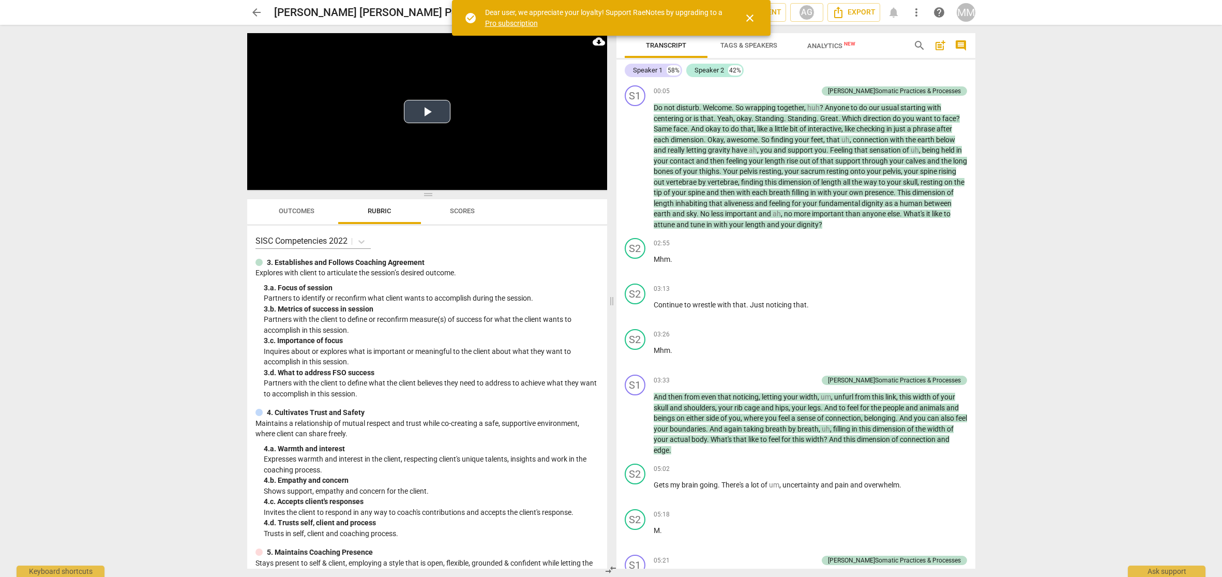
click at [425, 110] on button "Play Video" at bounding box center [427, 111] width 47 height 23
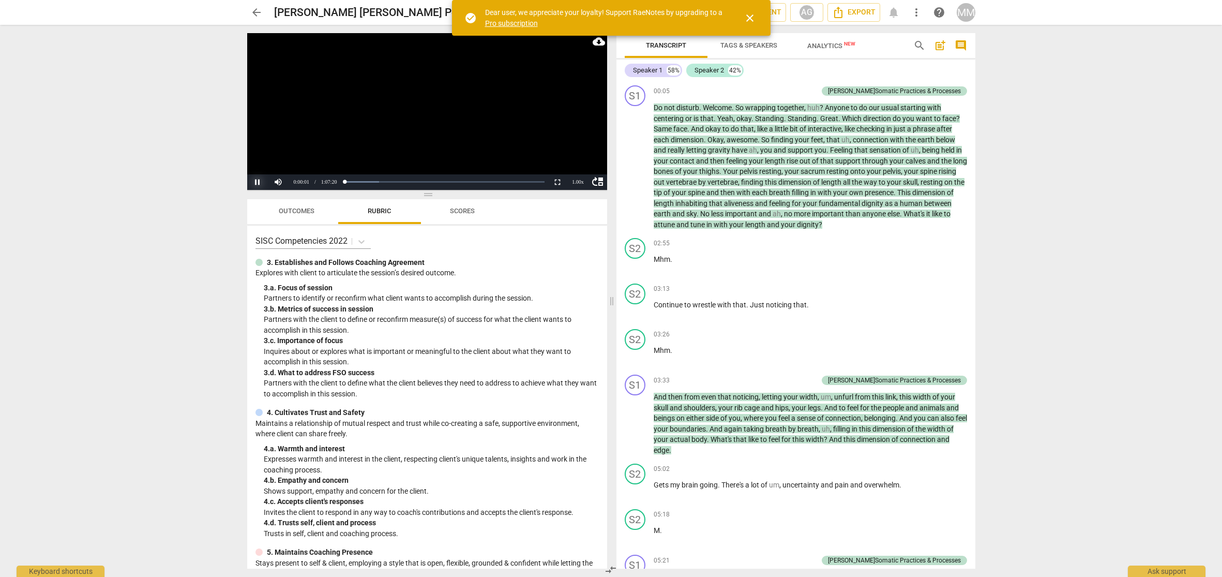
click at [258, 179] on button "Pause" at bounding box center [257, 182] width 21 height 16
click at [752, 16] on span "close" at bounding box center [750, 18] width 12 height 12
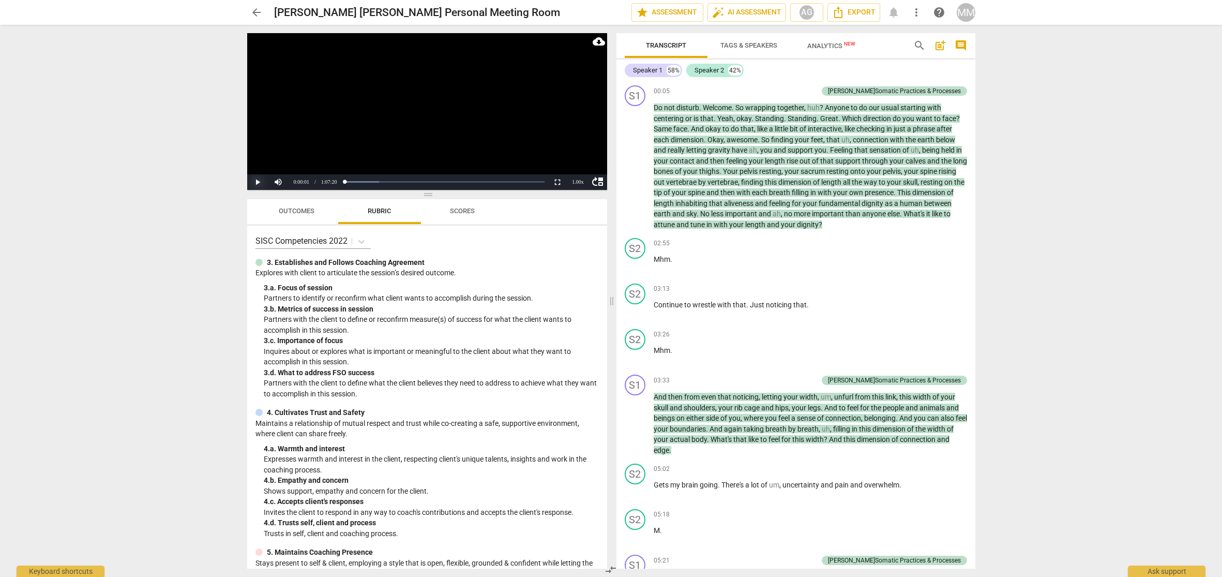
click at [258, 182] on button "Play" at bounding box center [257, 182] width 21 height 16
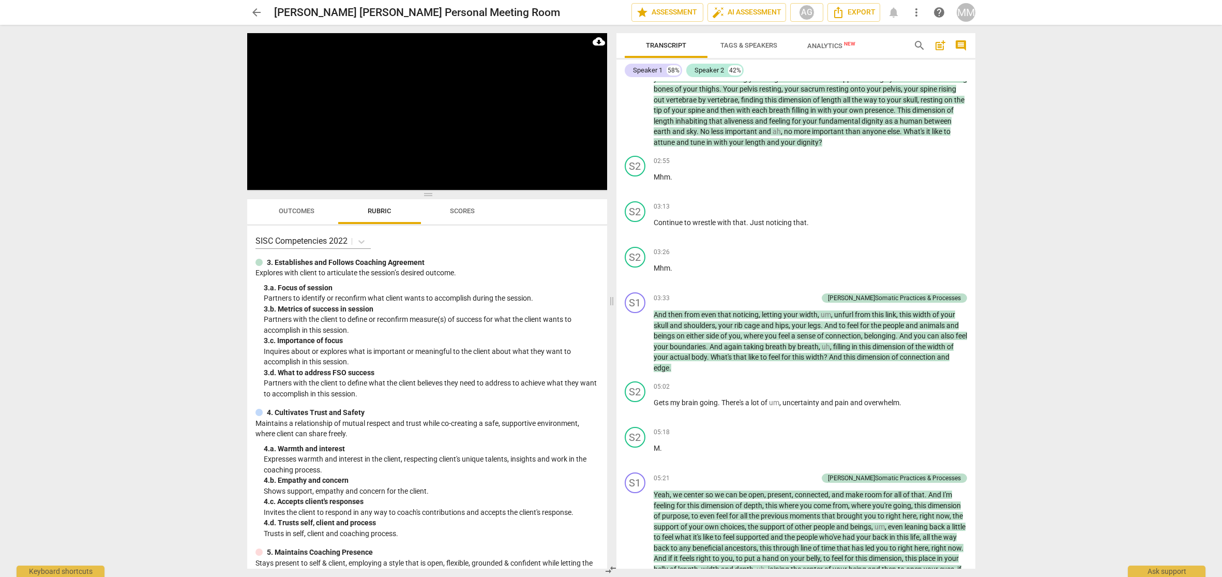
scroll to position [83, 0]
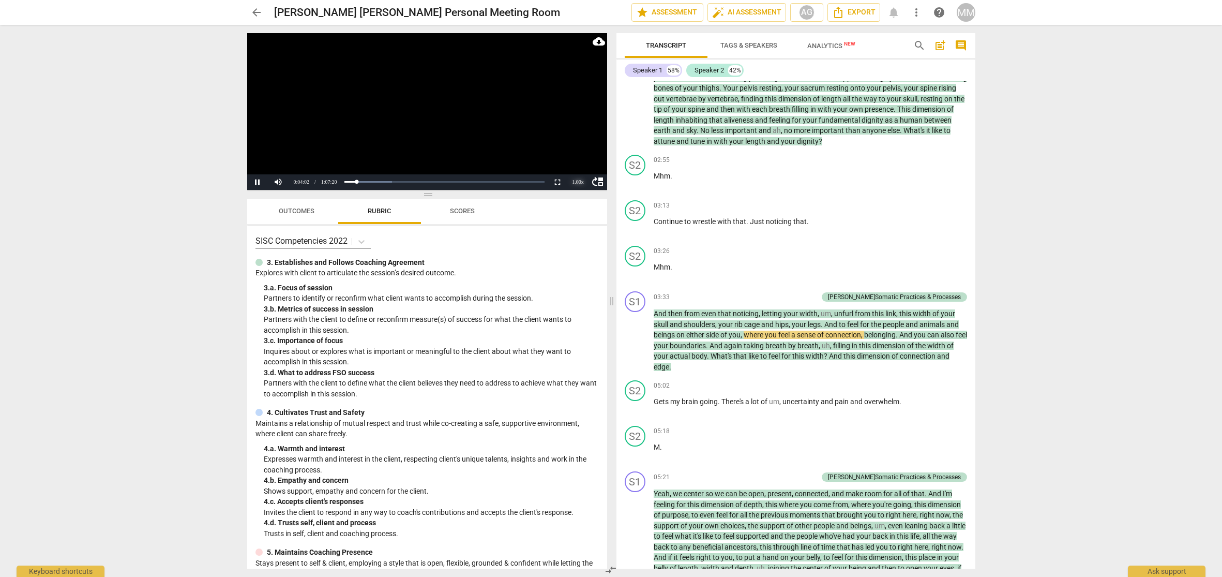
drag, startPoint x: 1124, startPoint y: 1, endPoint x: 584, endPoint y: 176, distance: 567.8
click at [584, 176] on div "1.00 x" at bounding box center [578, 182] width 21 height 16
click at [578, 147] on li "1.25x" at bounding box center [578, 146] width 21 height 11
click at [578, 181] on div "1.25 x" at bounding box center [578, 182] width 21 height 16
click at [580, 157] on li "1.5x" at bounding box center [578, 157] width 21 height 11
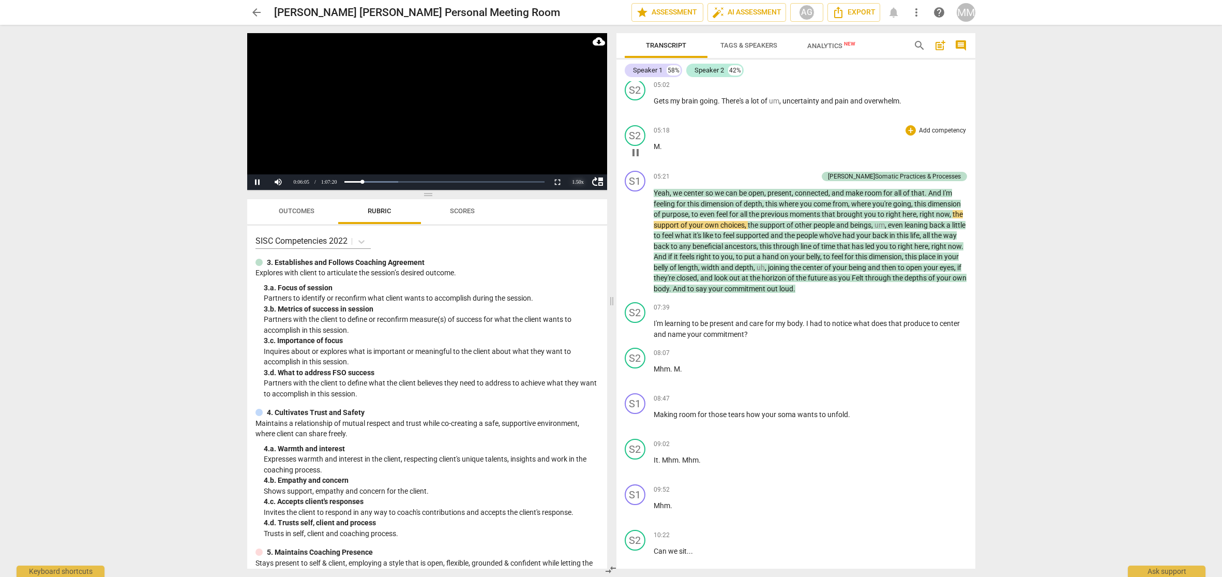
scroll to position [388, 0]
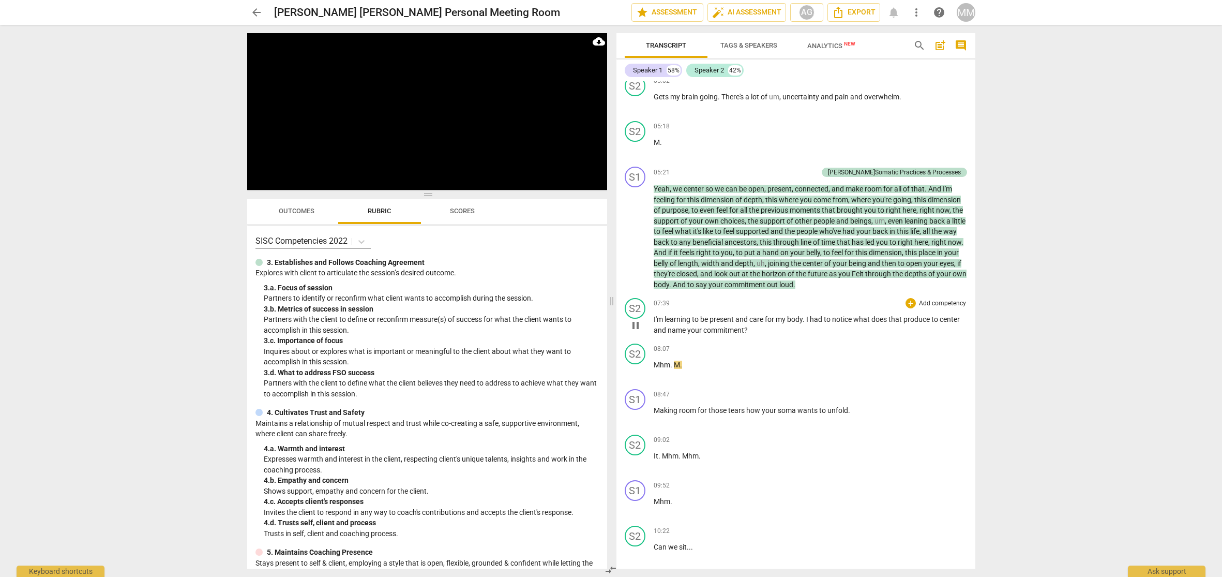
click at [658, 299] on span "07:39" at bounding box center [662, 303] width 16 height 9
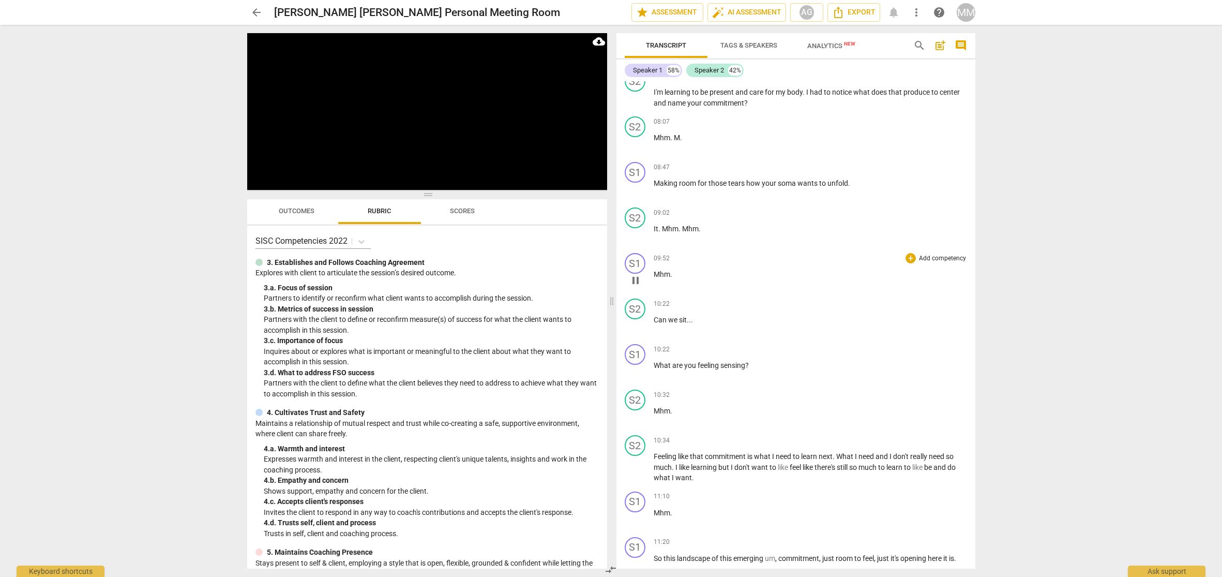
scroll to position [616, 0]
click at [635, 364] on span "pause" at bounding box center [635, 370] width 12 height 12
click at [909, 251] on div "+" at bounding box center [911, 256] width 10 height 10
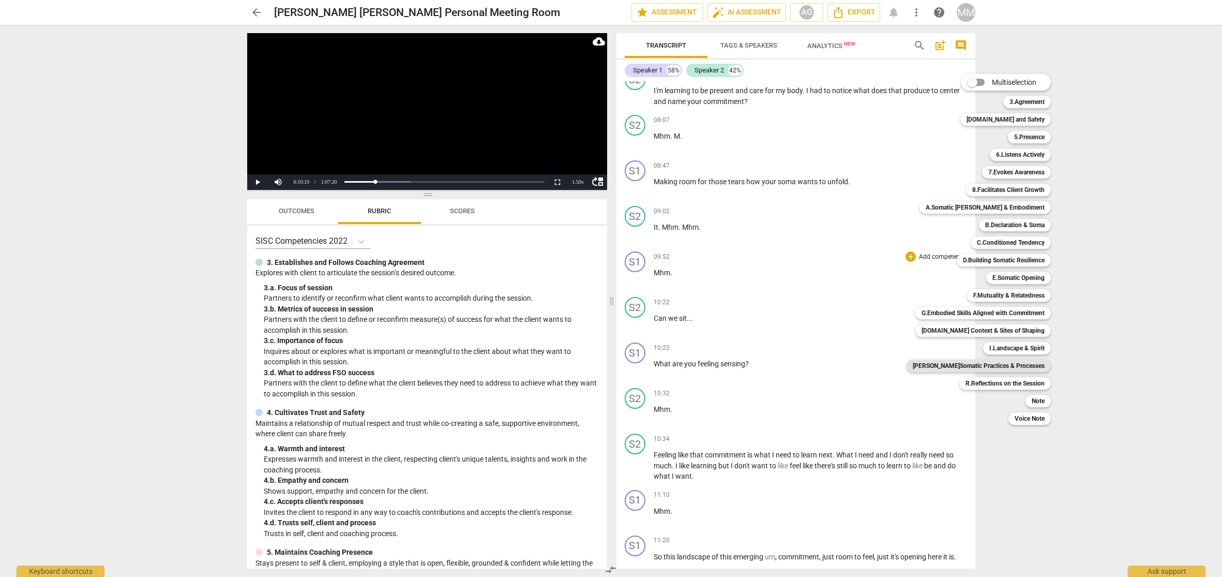
click at [996, 365] on b "[PERSON_NAME]Somatic Practices & Processes" at bounding box center [979, 365] width 132 height 12
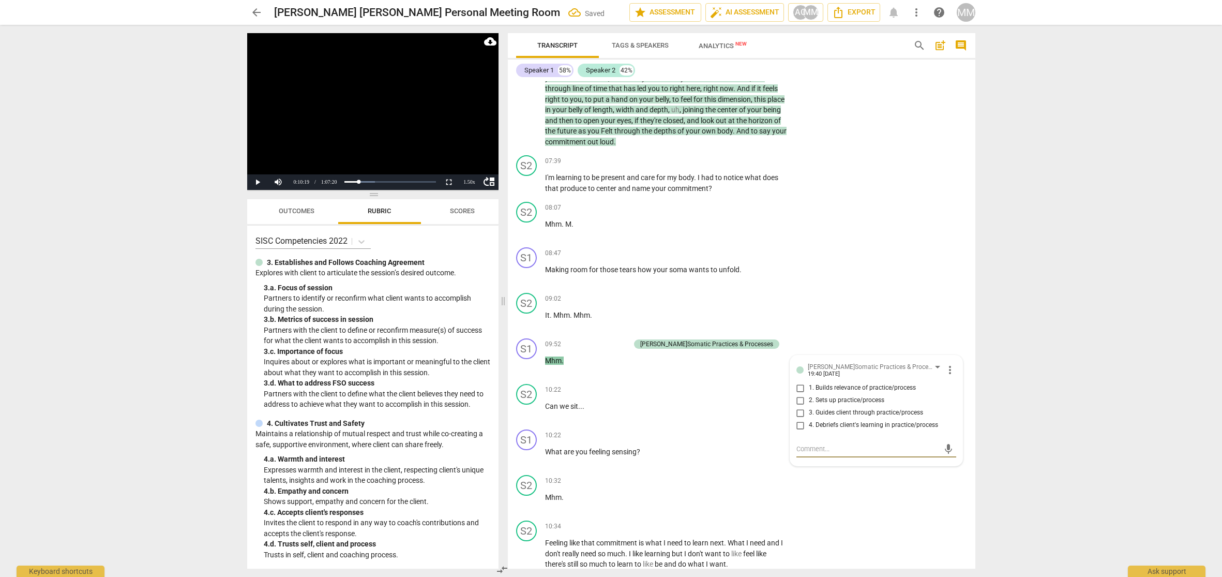
type textarea "N"
type textarea "Ni"
type textarea "Nic"
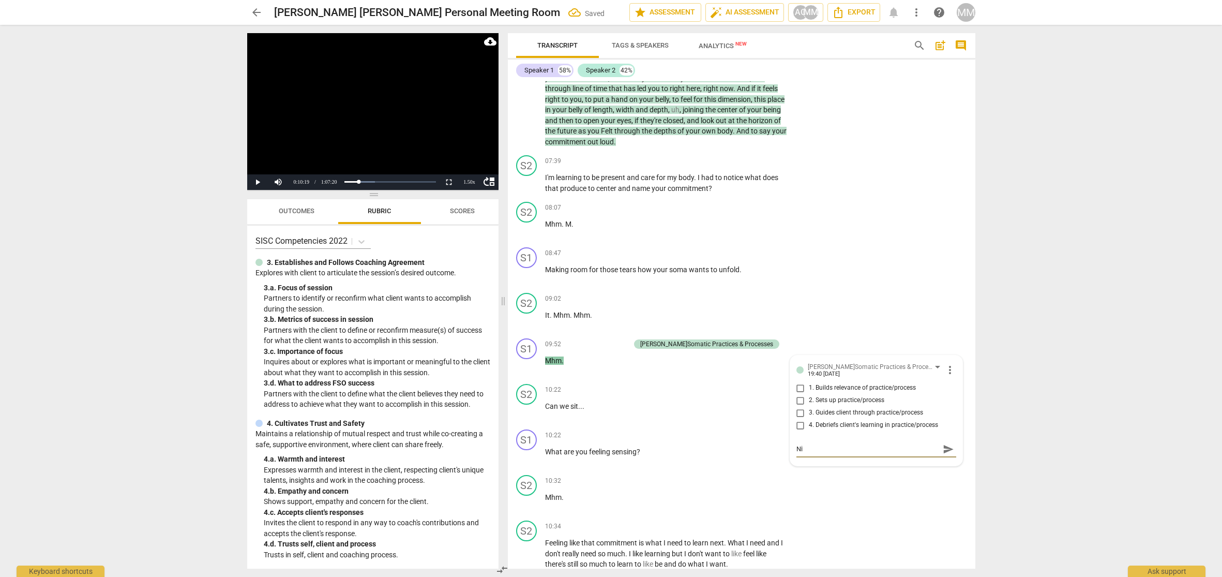
type textarea "Nic"
type textarea "Nice"
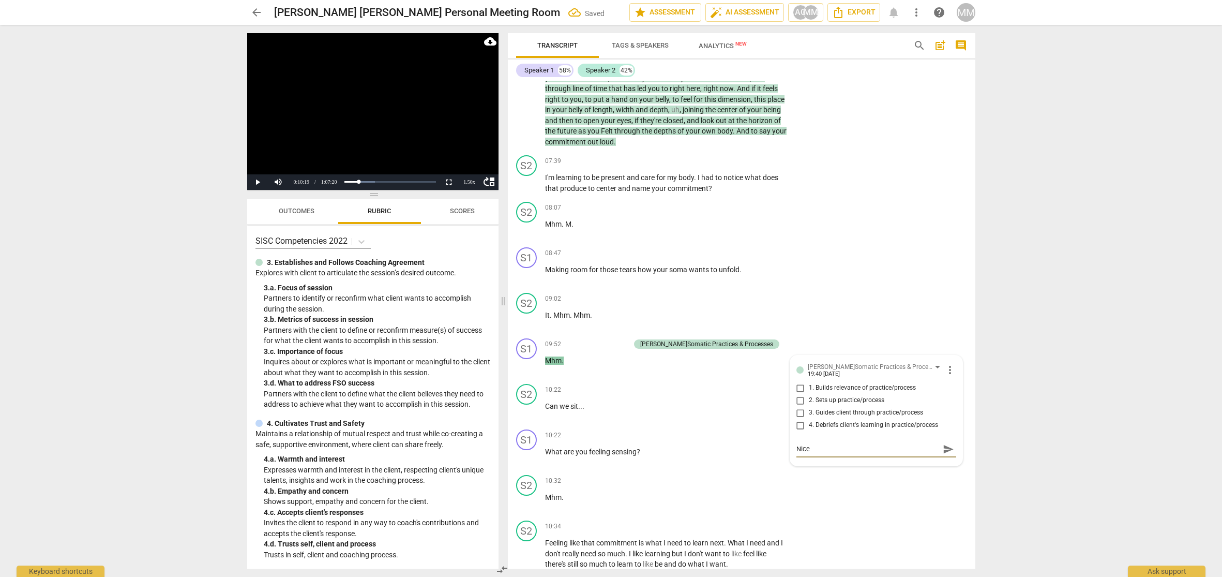
type textarea "Nice c"
type textarea "Nice ce"
type textarea "Nice cen"
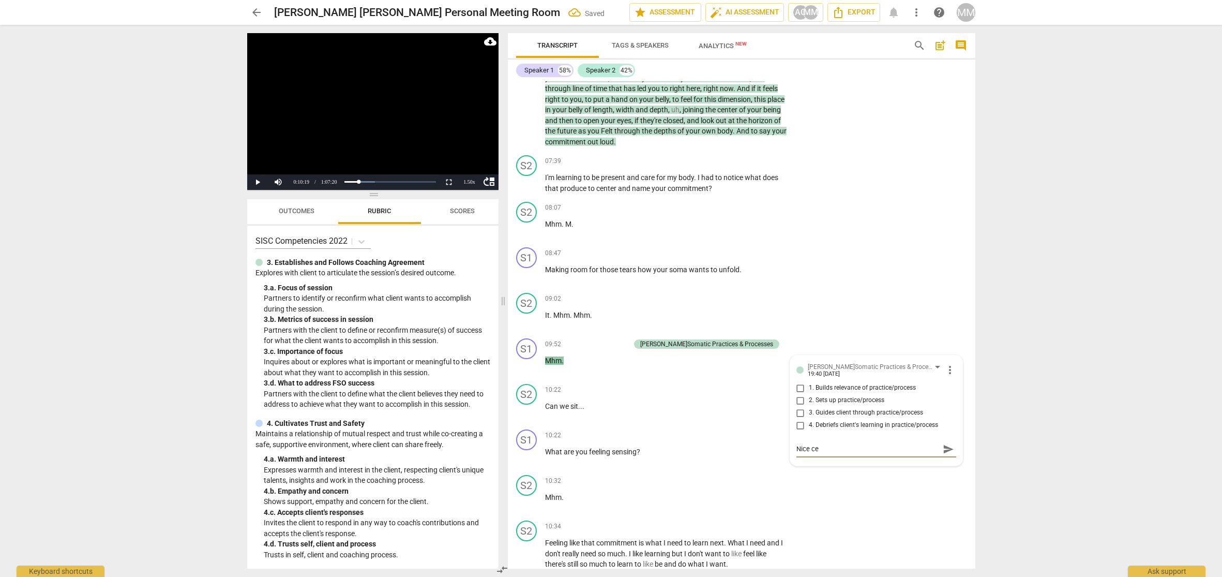
type textarea "Nice cen"
type textarea "Nice cene"
type textarea "Nice cenet"
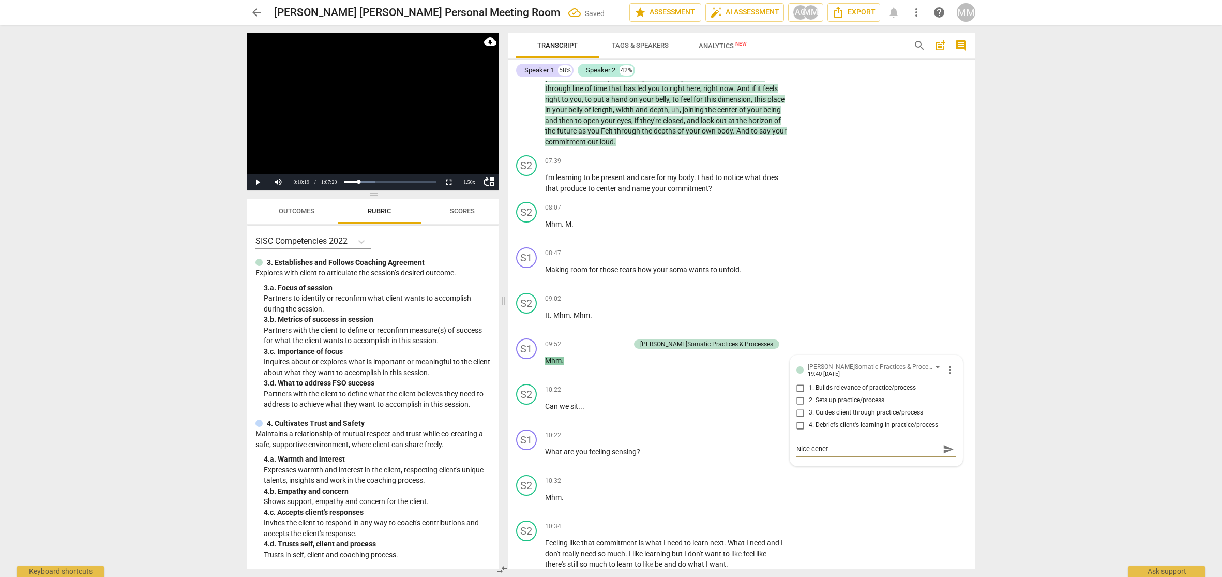
type textarea "Nice cenete"
type textarea "Nice ceneter"
type textarea "Nice ceneteri"
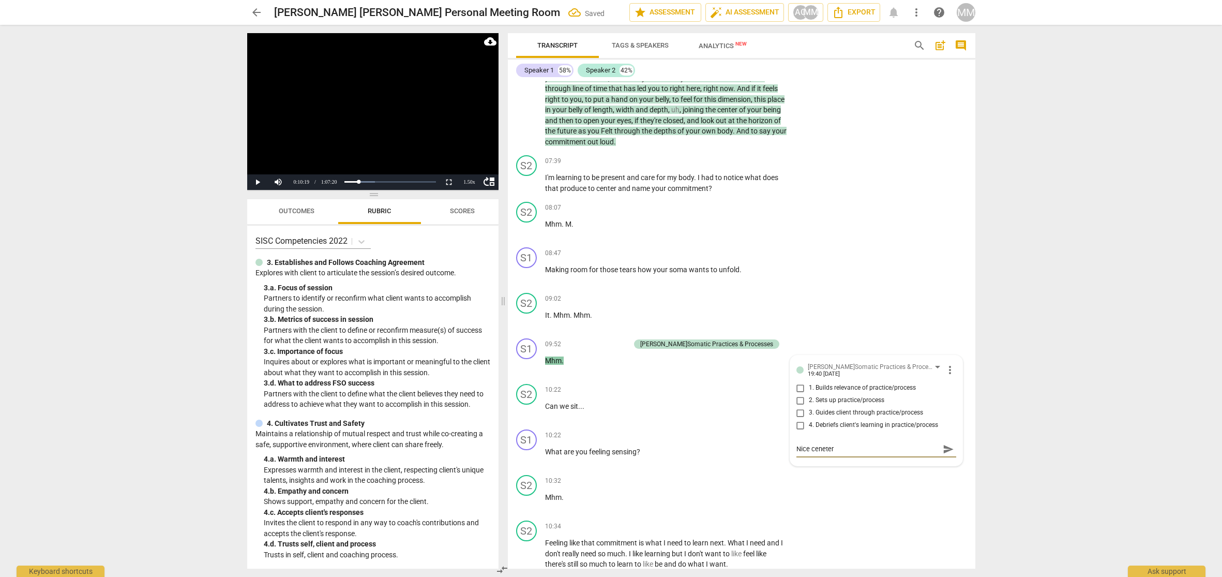
type textarea "Nice ceneteri"
type textarea "Nice ceneterin"
type textarea "Nice cenetering"
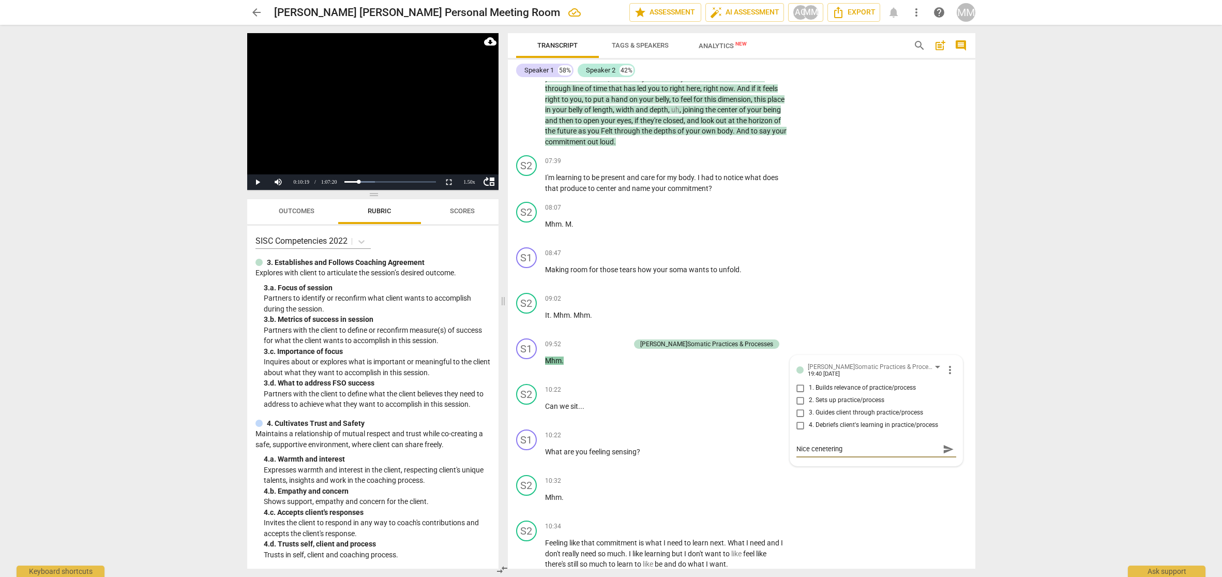
type textarea "Nice centering,"
type textarea "Nice centering, p"
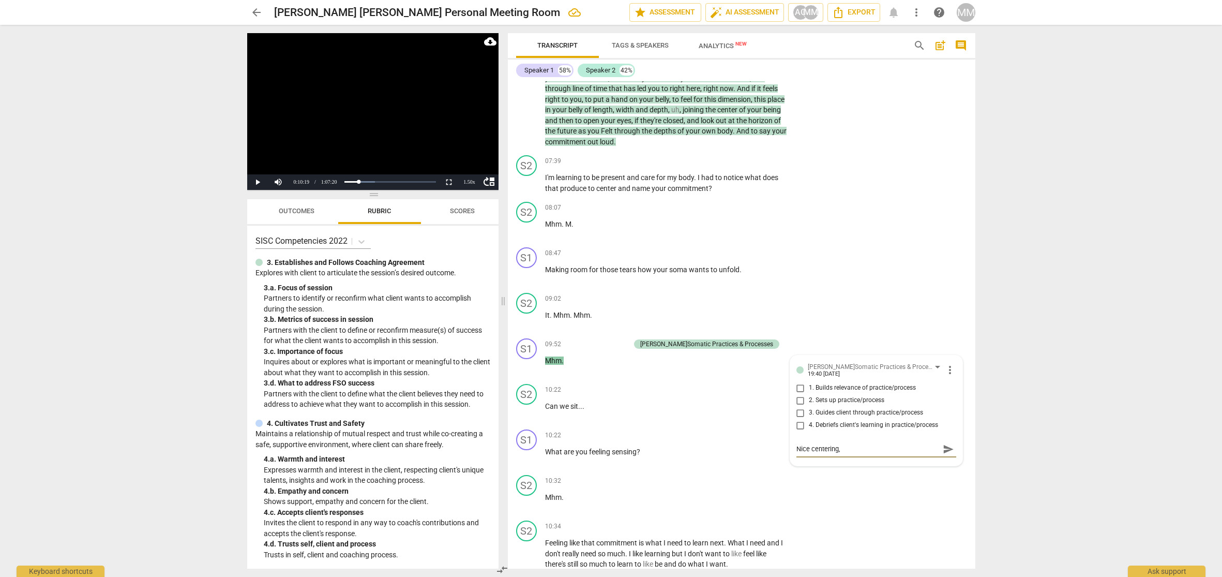
type textarea "Nice centering, p"
type textarea "Nice centering, [GEOGRAPHIC_DATA]"
type textarea "Nice centering, pac"
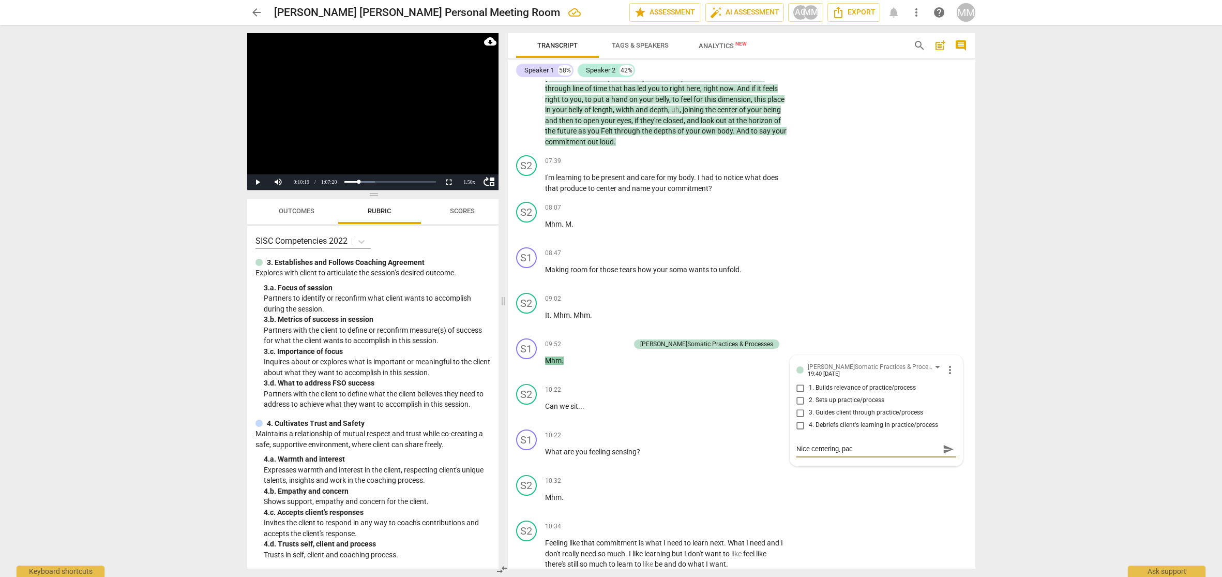
type textarea "Nice centering, pace"
type textarea "Nice centering, pace w"
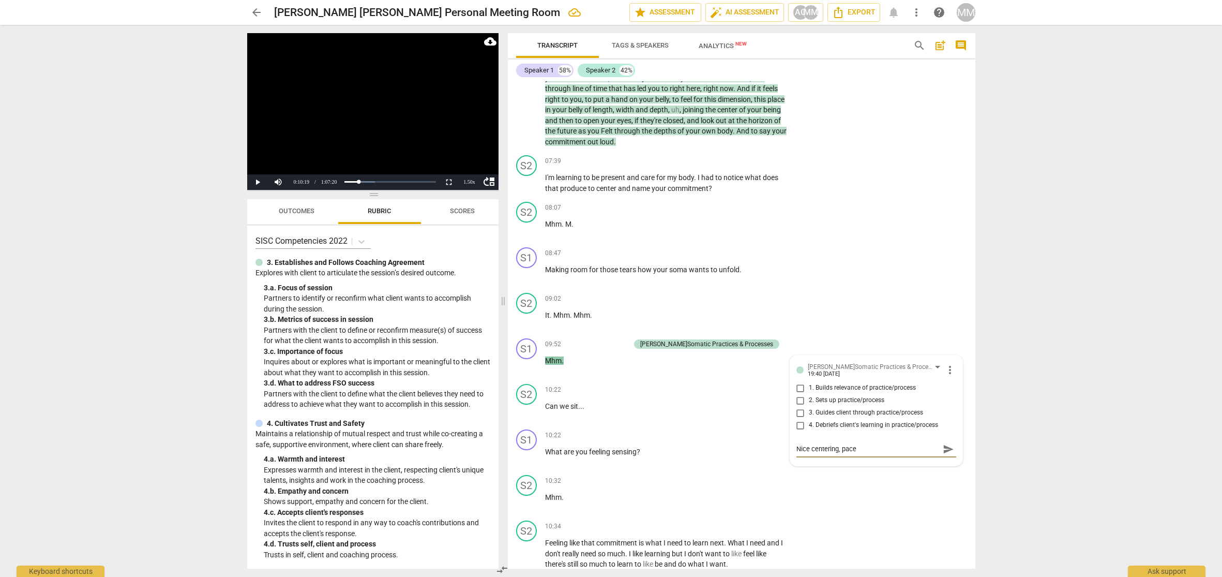
type textarea "Nice centering, pace w"
type textarea "Nice centering, pace wa"
type textarea "Nice centering, pace was"
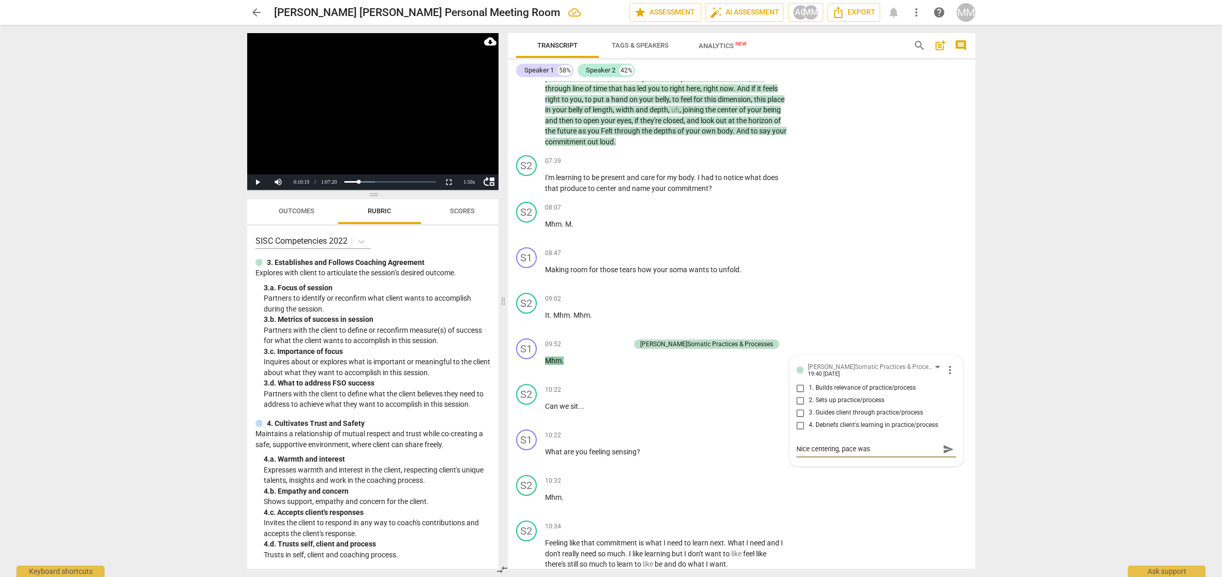
type textarea "Nice centering, pace was"
type textarea "Nice centering, pace was j"
type textarea "Nice centering, pace was ju"
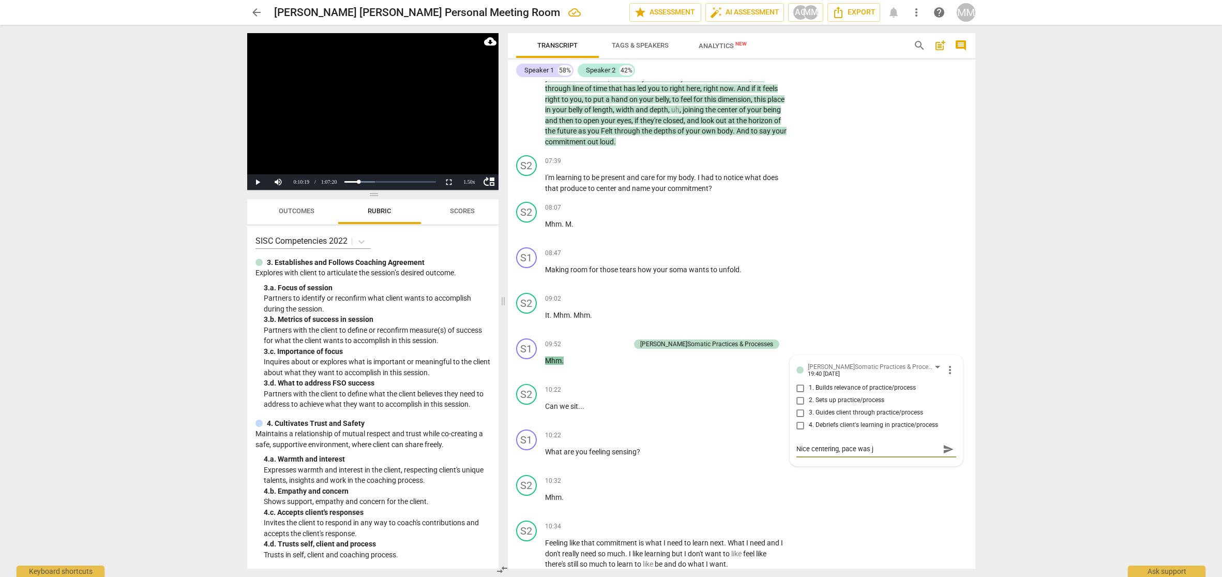
type textarea "Nice centering, pace was ju"
type textarea "Nice centering, pace was jus"
type textarea "Nice centering, pace was just"
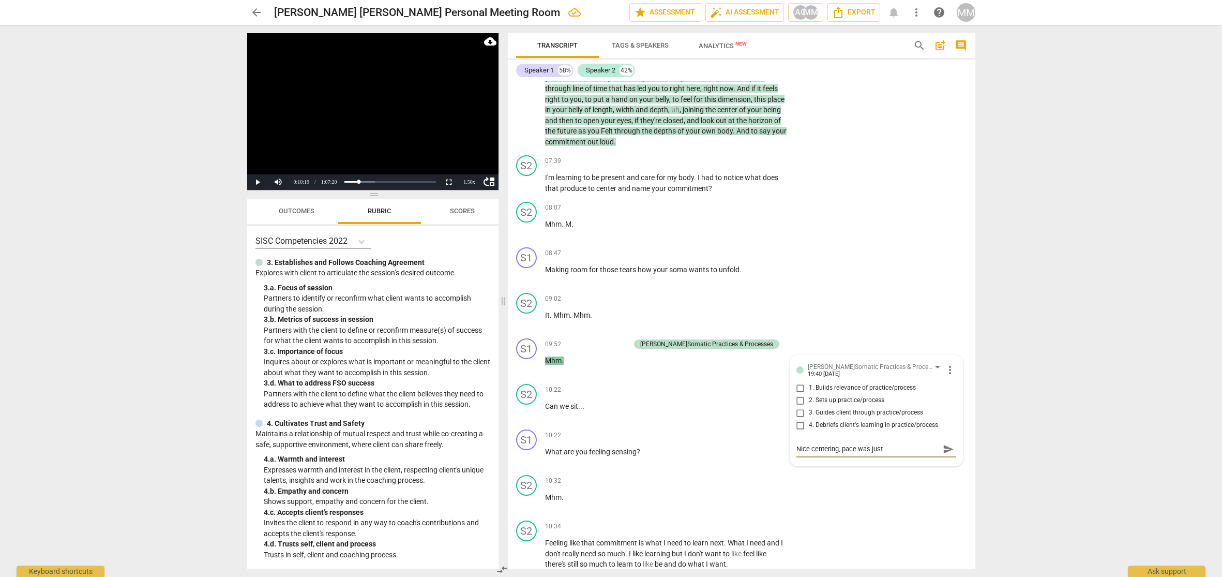
type textarea "Nice centering, pace was just"
type textarea "Nice centering, pace was just r"
type textarea "Nice centering, pace was just ri"
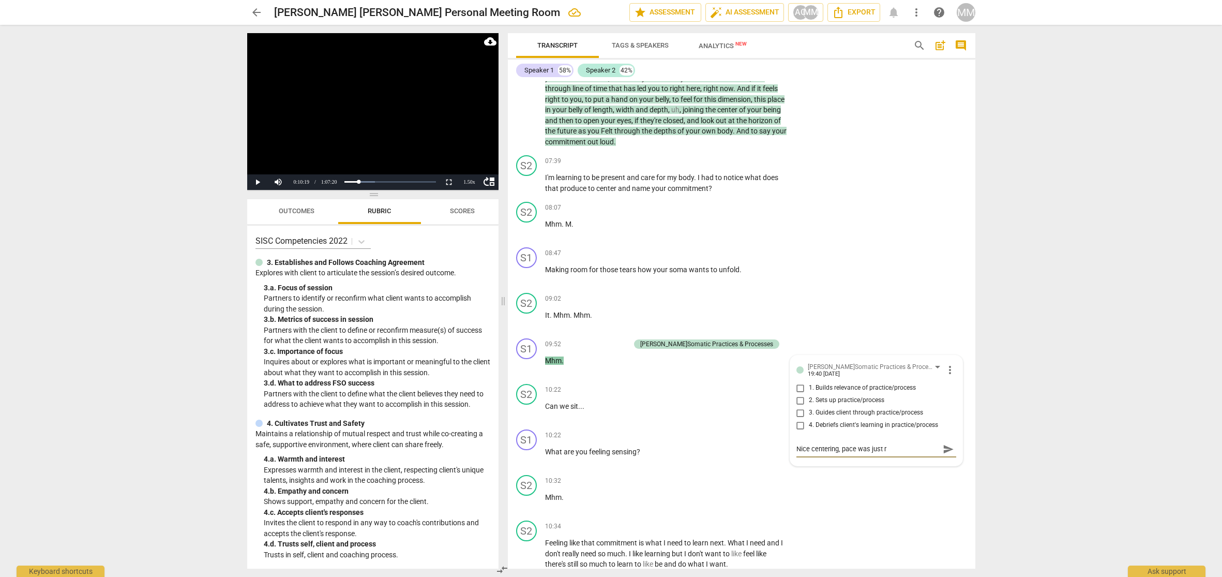
type textarea "Nice centering, pace was just ri"
type textarea "Nice centering, pace was just rig"
type textarea "Nice centering, pace was just righ"
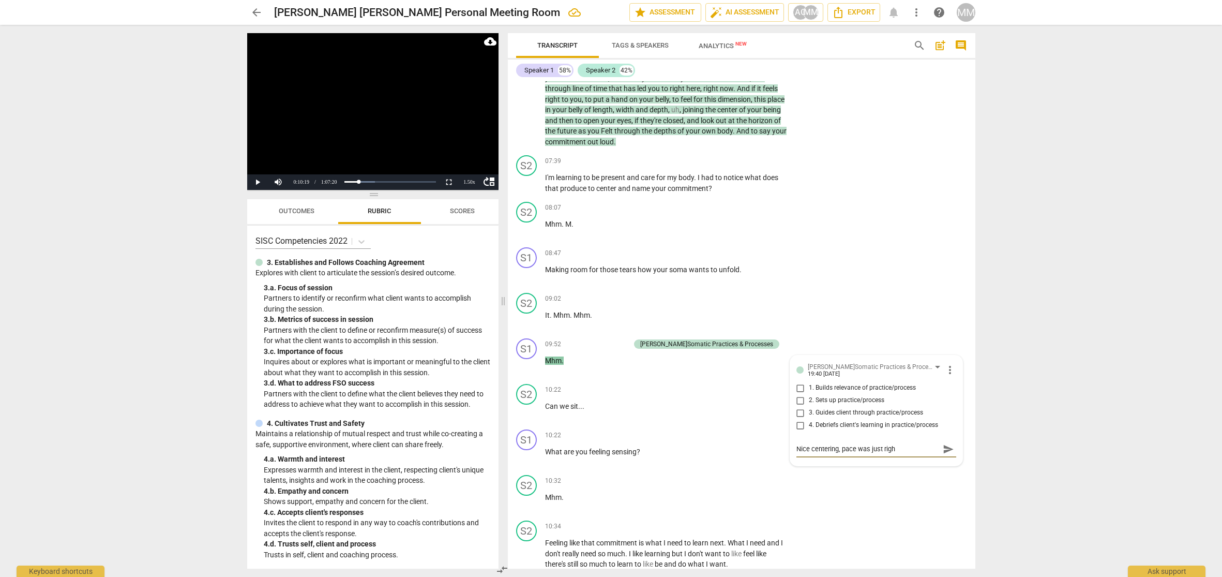
type textarea "Nice centering, pace was just right"
type textarea "Nice centering, pace was just right,"
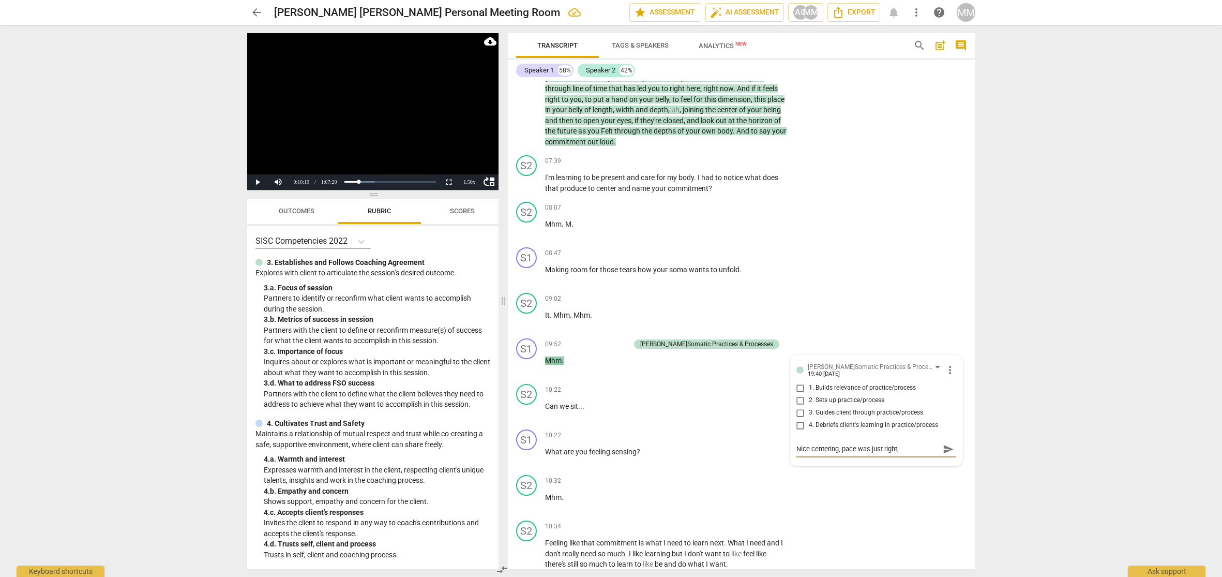
type textarea "Nice centering, pace was just right,"
type textarea "Nice centering, pace was just right, g"
type textarea "Nice centering, pace was just right, gi"
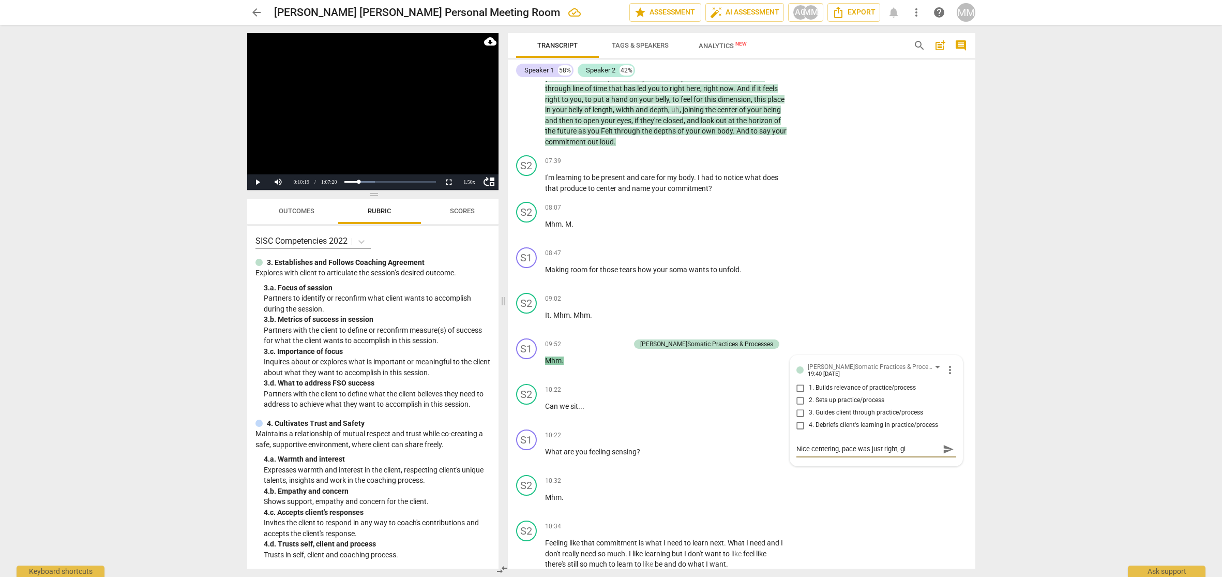
type textarea "Nice centering, pace was just right, giv"
type textarea "Nice centering, pace was just right, givi"
type textarea "Nice centering, pace was just right, givin"
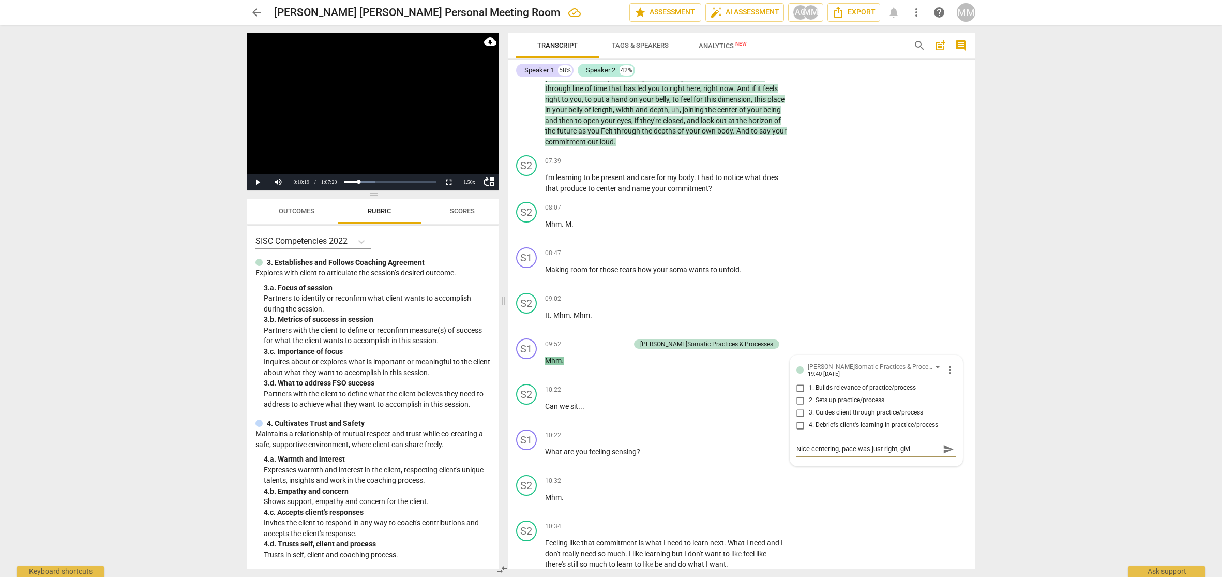
type textarea "Nice centering, pace was just right, givin"
type textarea "Nice centering, pace was just right, giving"
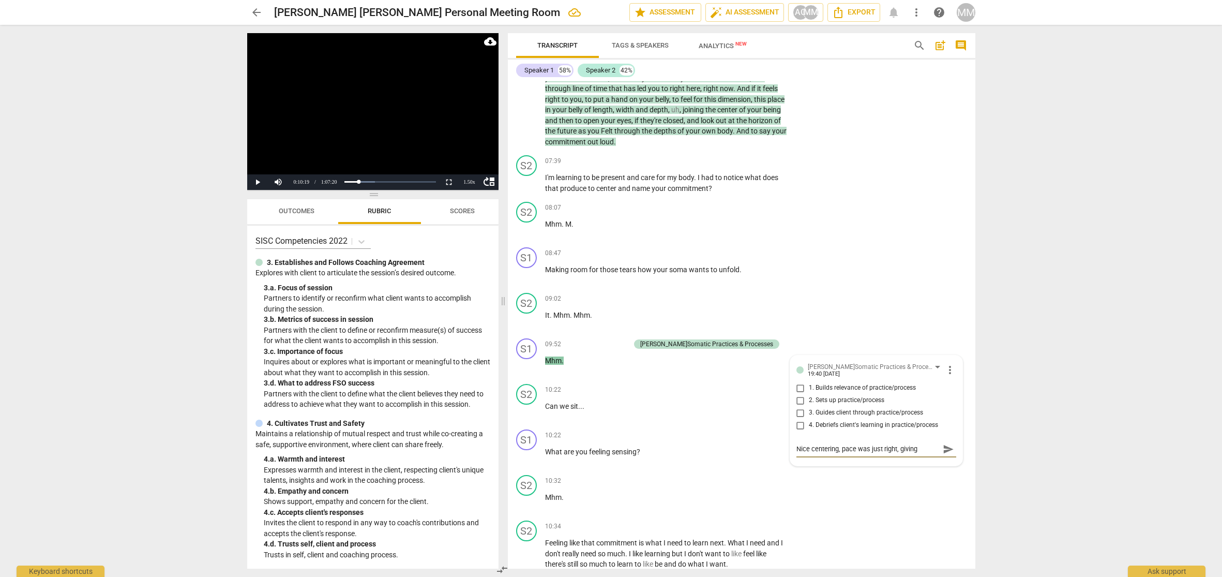
type textarea "Nice centering, pace was just right, giving h"
type textarea "Nice centering, [PERSON_NAME] was just right, giving he"
type textarea "Nice centering, [PERSON_NAME] was just right, giving her"
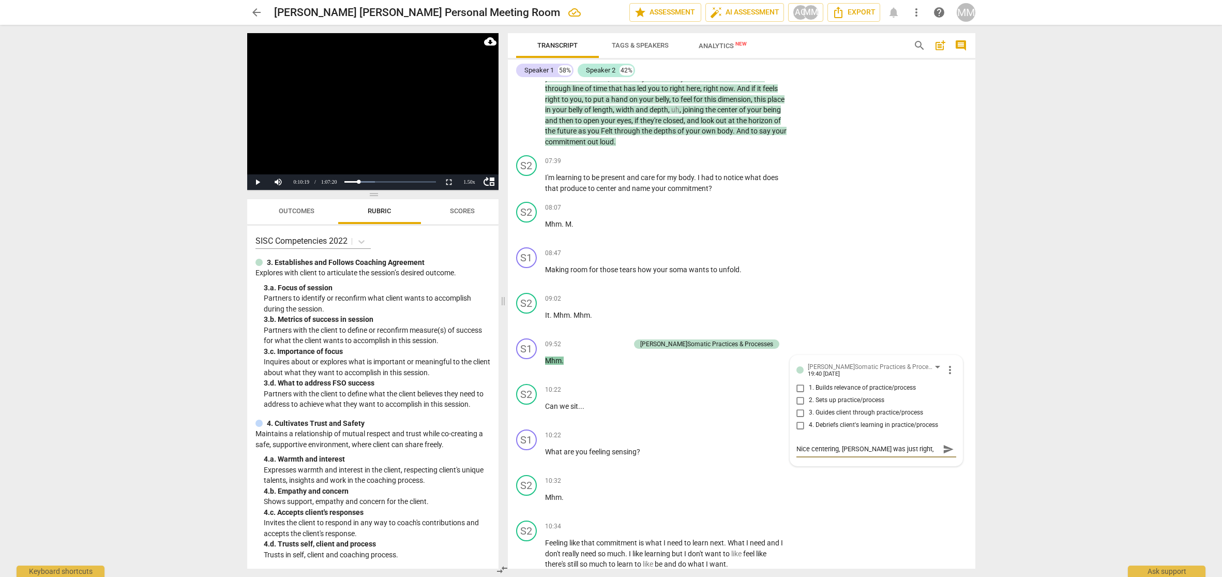
type textarea "Nice centering, [PERSON_NAME] was just right, giving her"
type textarea "Nice centering, [PERSON_NAME] was just right, giving her t"
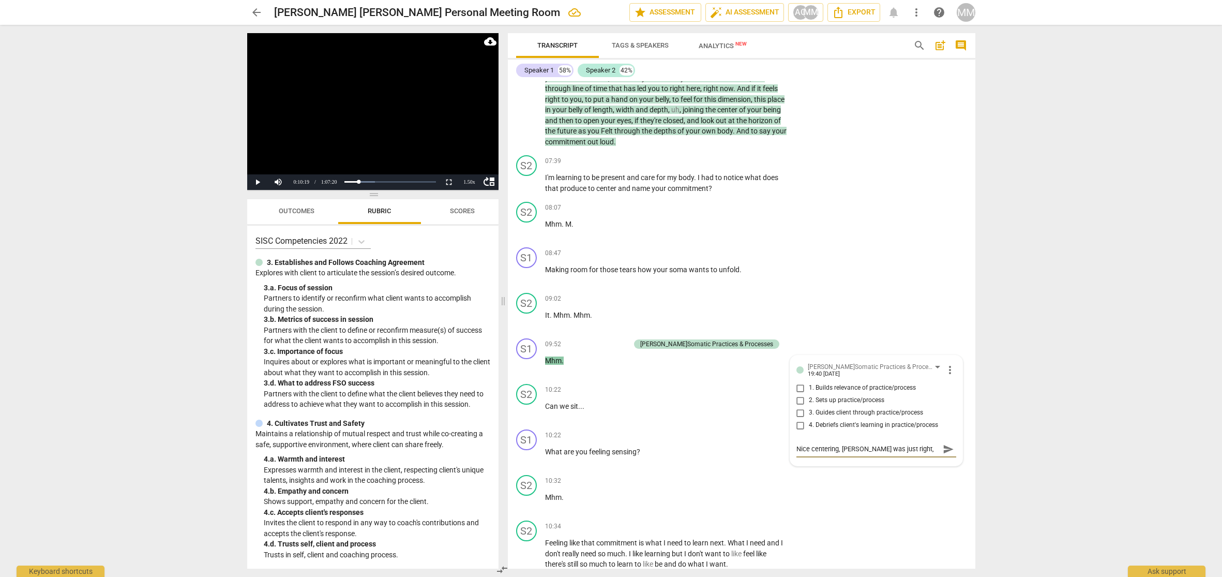
type textarea "Nice centering, [PERSON_NAME] was just right, giving her ti"
type textarea "Nice centering, [PERSON_NAME] was just right, giving her [PERSON_NAME]"
type textarea "Nice centering, [PERSON_NAME] was just right, giving her time"
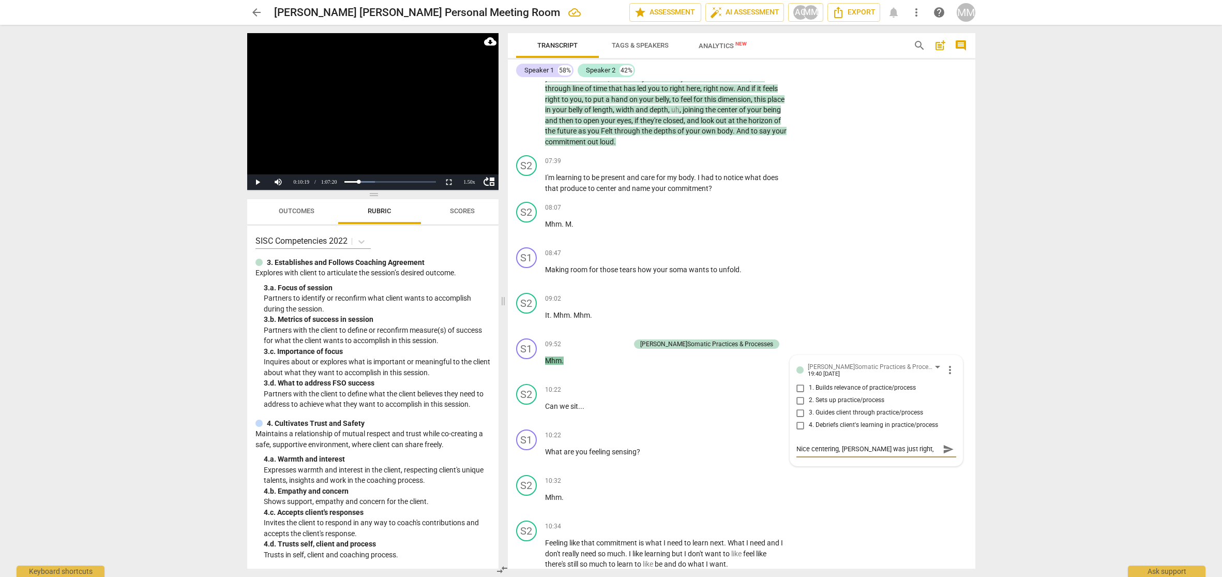
type textarea "Nice centering, [PERSON_NAME] was just right, giving her time"
type textarea "Nice centering, [PERSON_NAME] was just right, giving her time t"
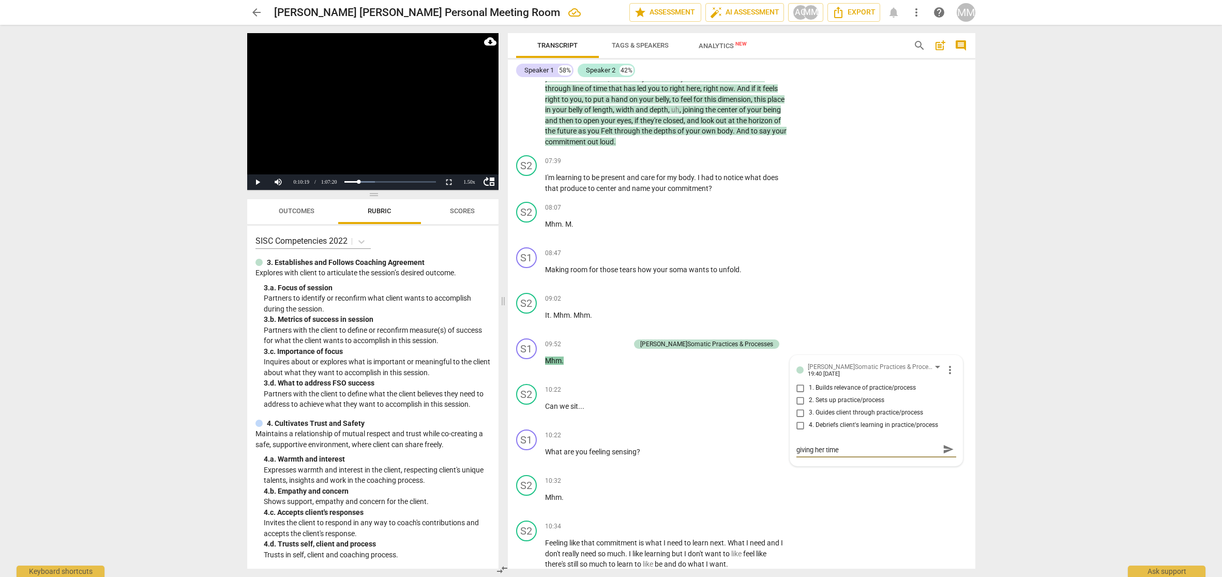
type textarea "Nice centering, [PERSON_NAME] was just right, giving her time t"
type textarea "Nice centering, [PERSON_NAME] was just right, giving her time to"
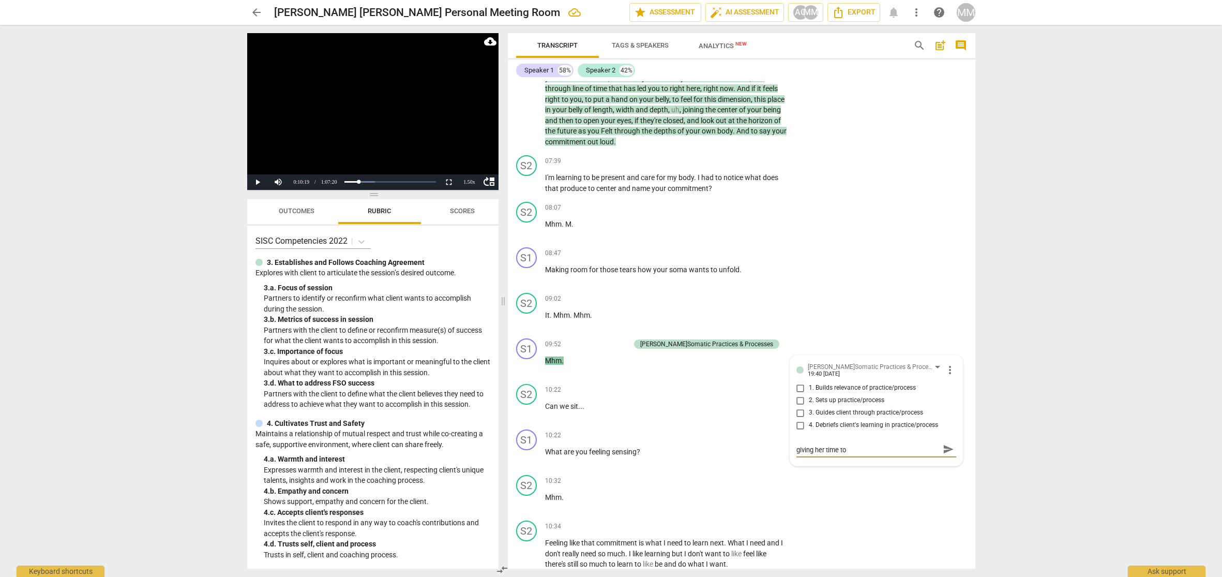
type textarea "Nice centering, [PERSON_NAME] was just right, giving her time to f"
type textarea "Nice centering, [PERSON_NAME] was just right, giving her time to fe"
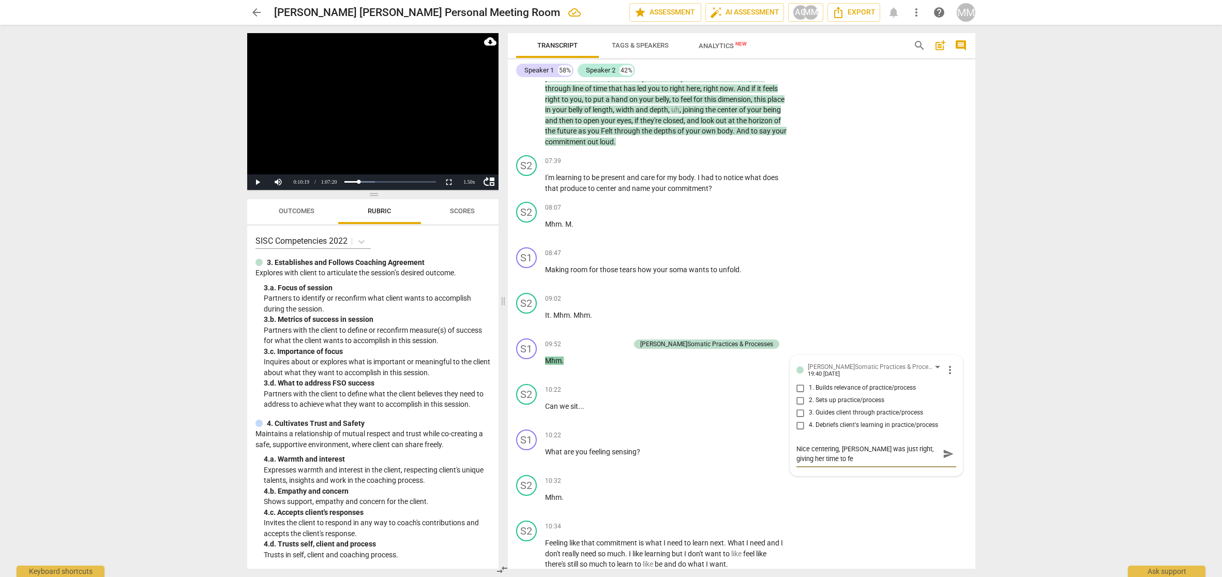
type textarea "Nice centering, [PERSON_NAME] was just right, giving her time to fee"
type textarea "Nice centering, [PERSON_NAME] was just right, giving her time to feel"
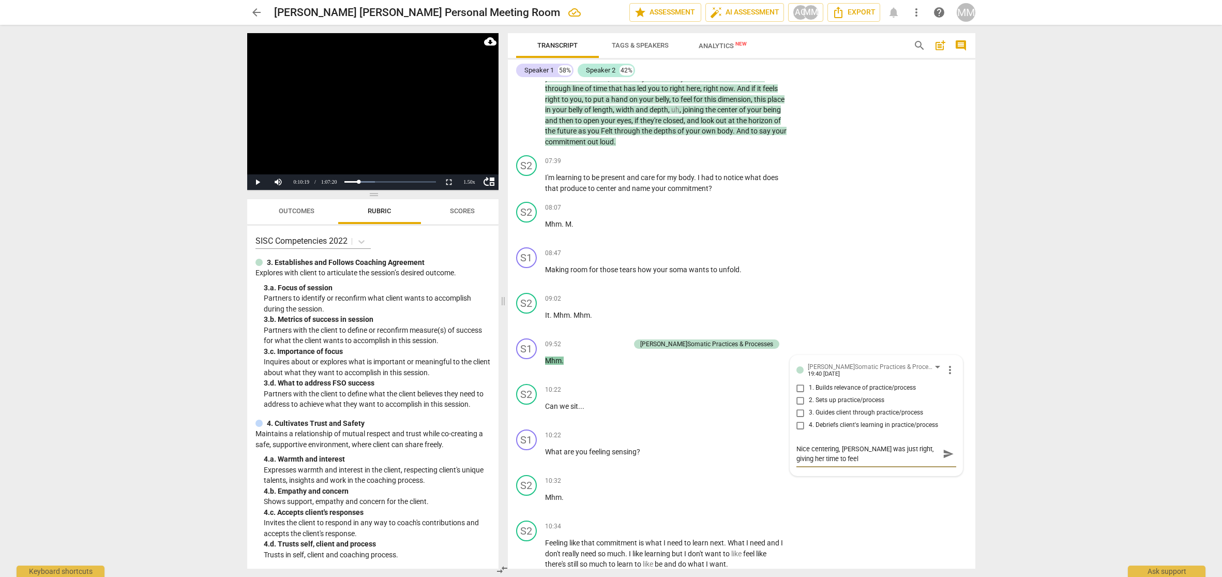
type textarea "Nice centering, [PERSON_NAME] was just right, giving her time to feel"
type textarea "Nice centering, [PERSON_NAME] was just right, giving her time to feel w"
type textarea "Nice centering, [PERSON_NAME] was just right, giving her time to feel wh"
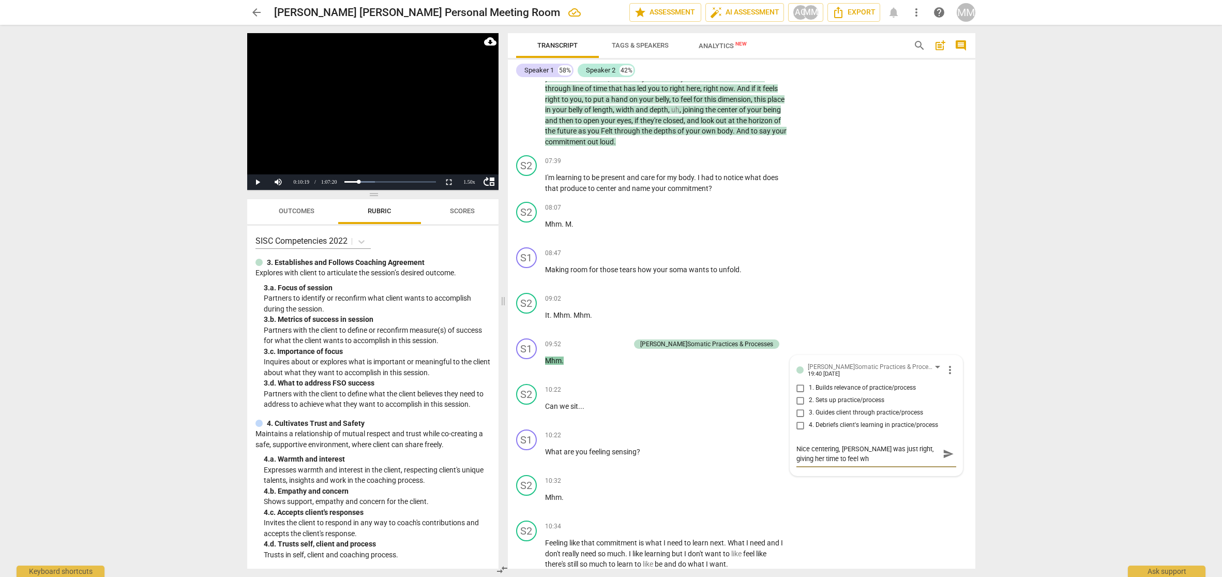
type textarea "Nice centering, [PERSON_NAME] was just right, giving her time to feel whe"
type textarea "Nice centering, [PERSON_NAME] was just right, giving her time to feel wher"
type textarea "Nice centering, [PERSON_NAME] was just right, giving her time to feel where"
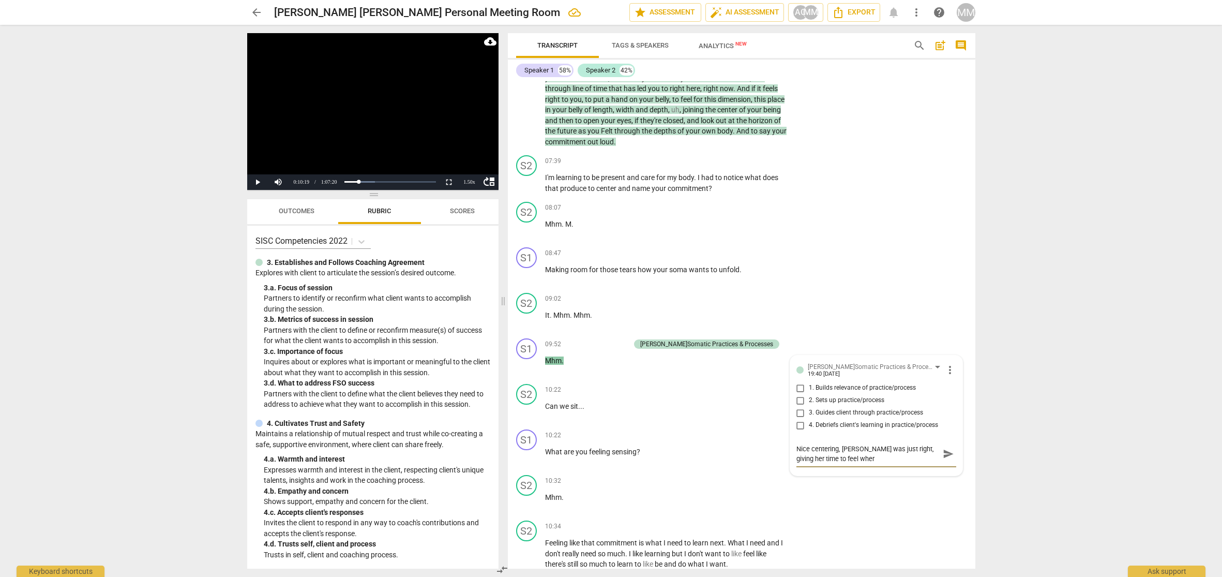
type textarea "Nice centering, [PERSON_NAME] was just right, giving her time to feel where"
type textarea "Nice centering, [PERSON_NAME] was just right, giving her time to feel where y"
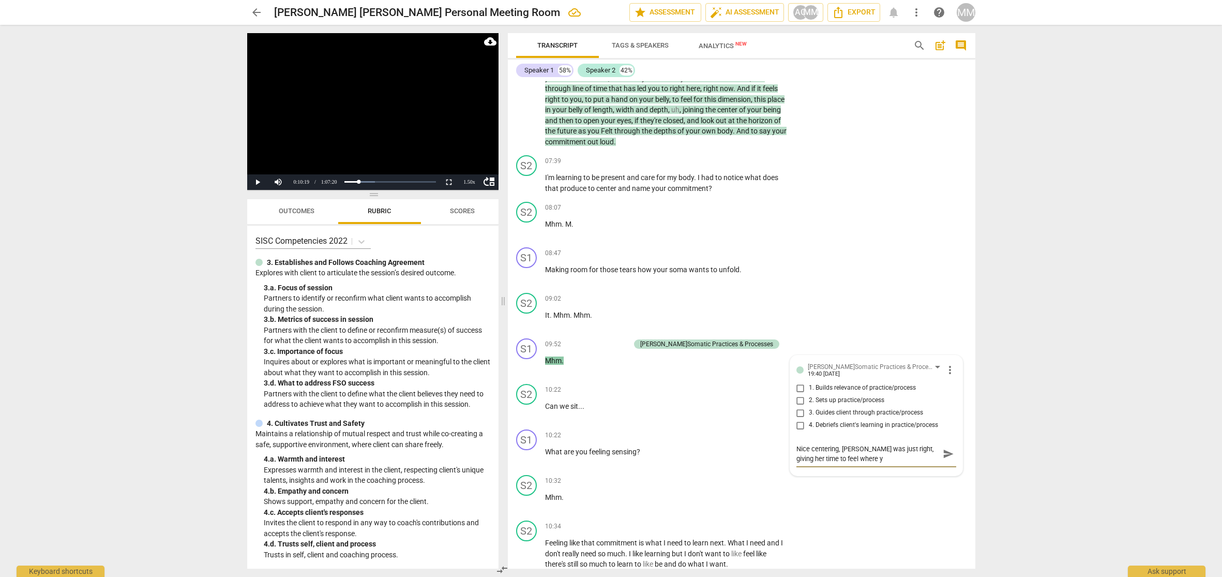
type textarea "Nice centering, [PERSON_NAME] was just right, giving her time to feel where yo"
type textarea "Nice centering, [PERSON_NAME] was just right, giving her time to feel where you"
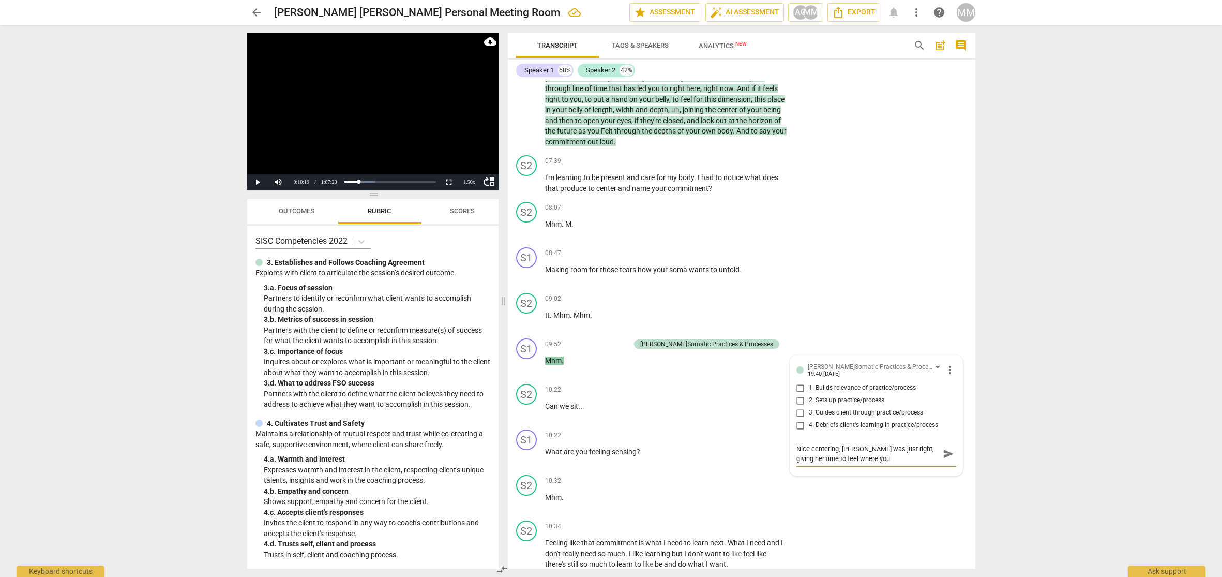
type textarea "Nice centering, [PERSON_NAME] was just right, giving her time to feel where you"
type textarea "Nice centering, [PERSON_NAME] was just right, giving her time to feel where you…"
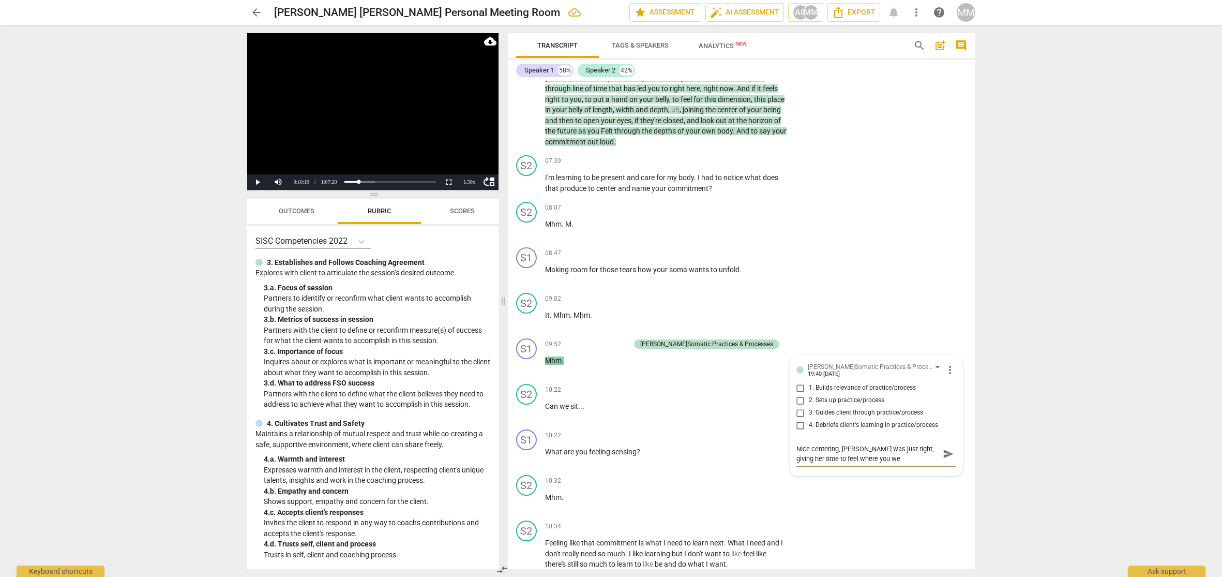
type textarea "Nice centering, [PERSON_NAME] was just right, giving her time to feel where you…"
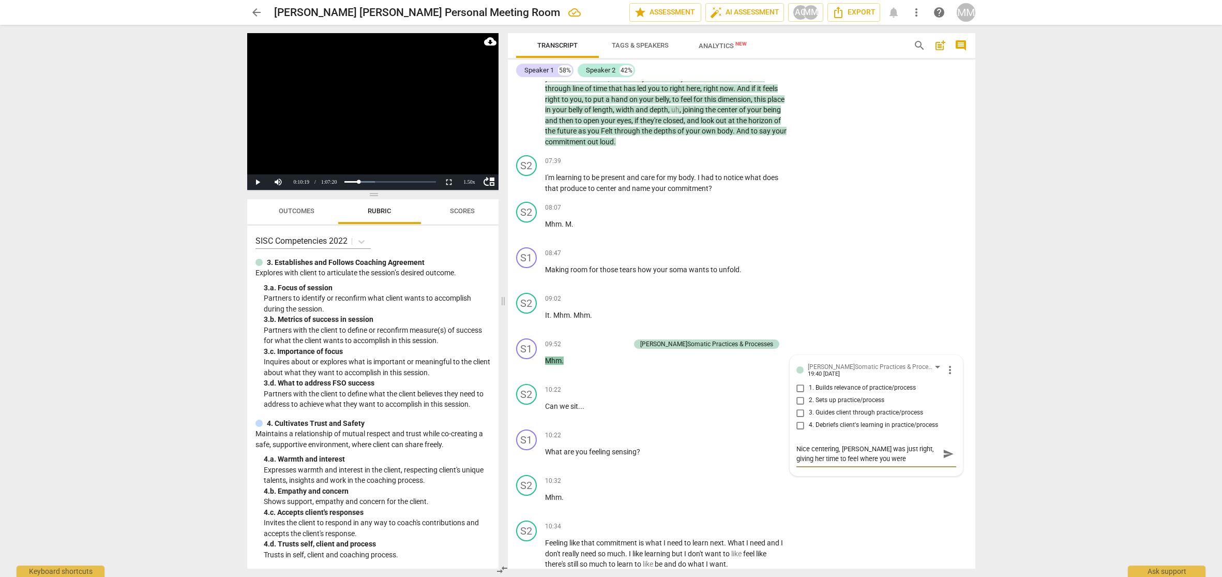
type textarea "Nice centering, [PERSON_NAME] was just right, giving her time to feel where you…"
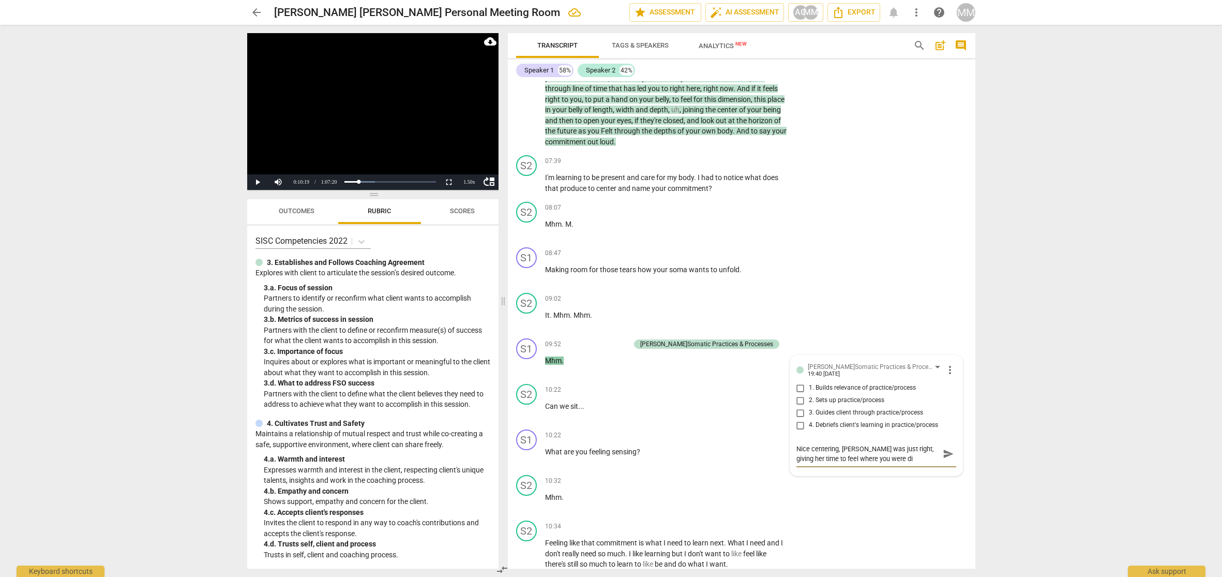
type textarea "Nice centering, [PERSON_NAME] was just right, giving her time to feel where you…"
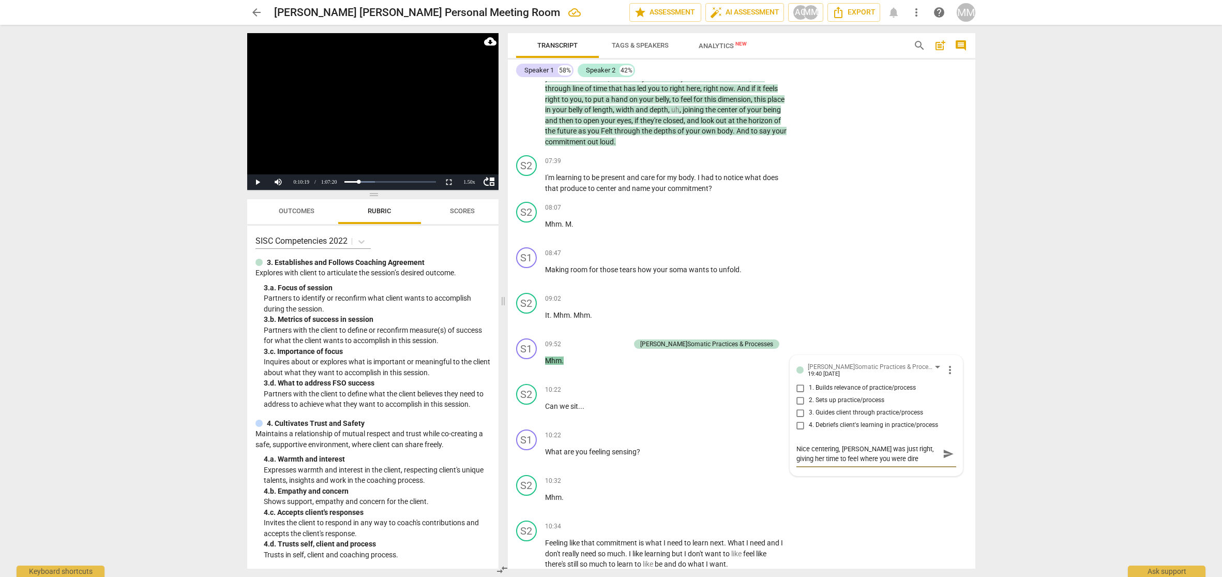
type textarea "Nice centering, [PERSON_NAME] was just right, giving her time to feel where you…"
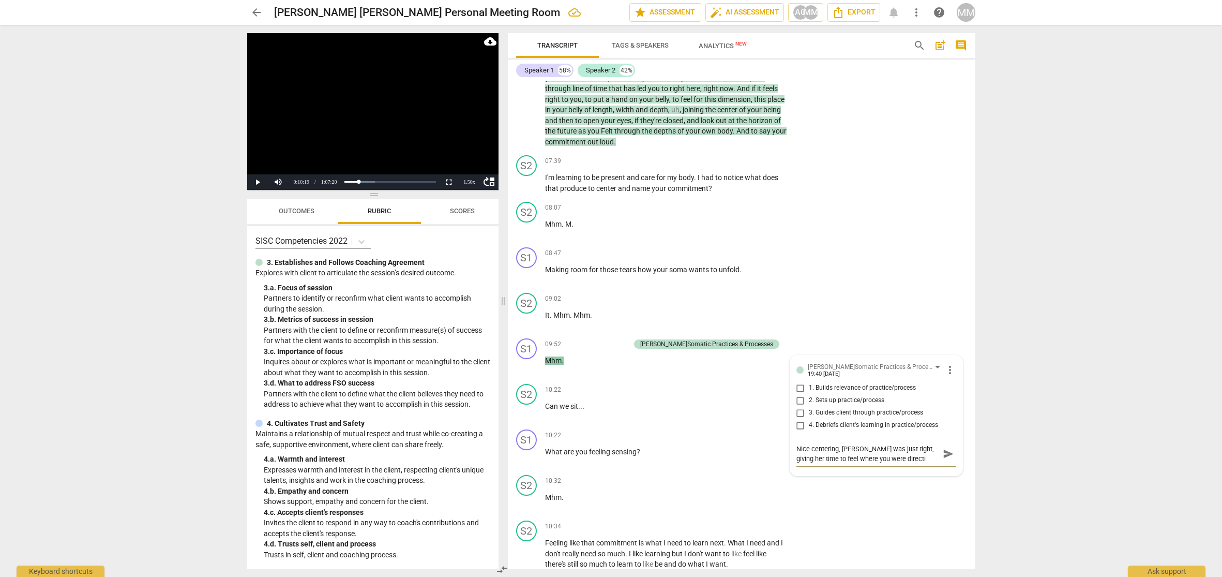
type textarea "Nice centering, [PERSON_NAME] was just right, giving her time to feel where you…"
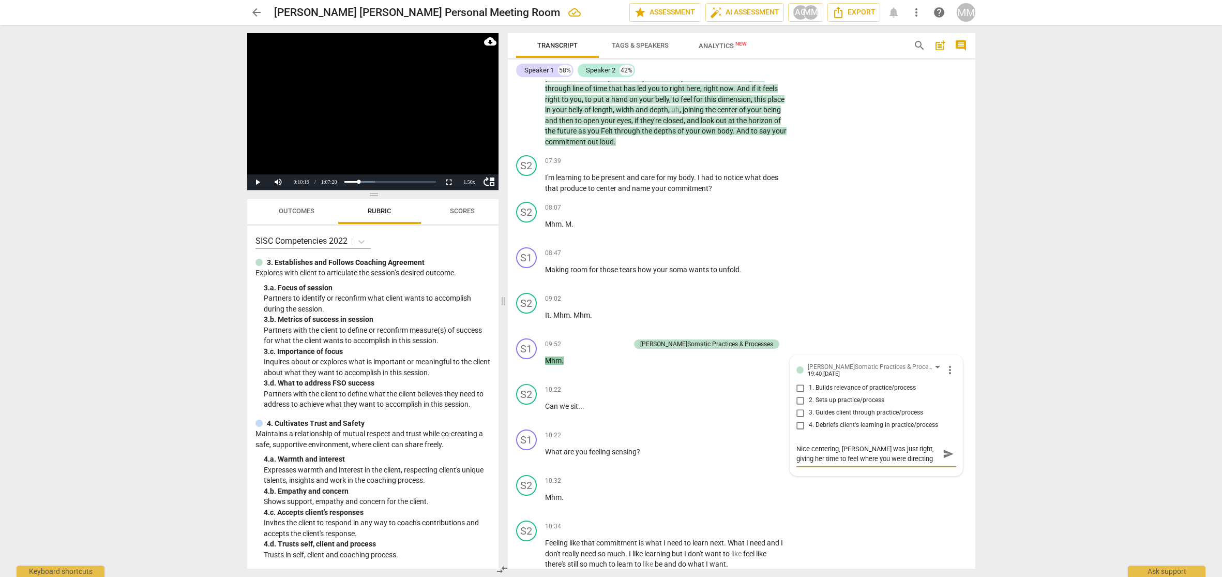
type textarea "Nice centering, [PERSON_NAME] was just right, giving her time to feel where you…"
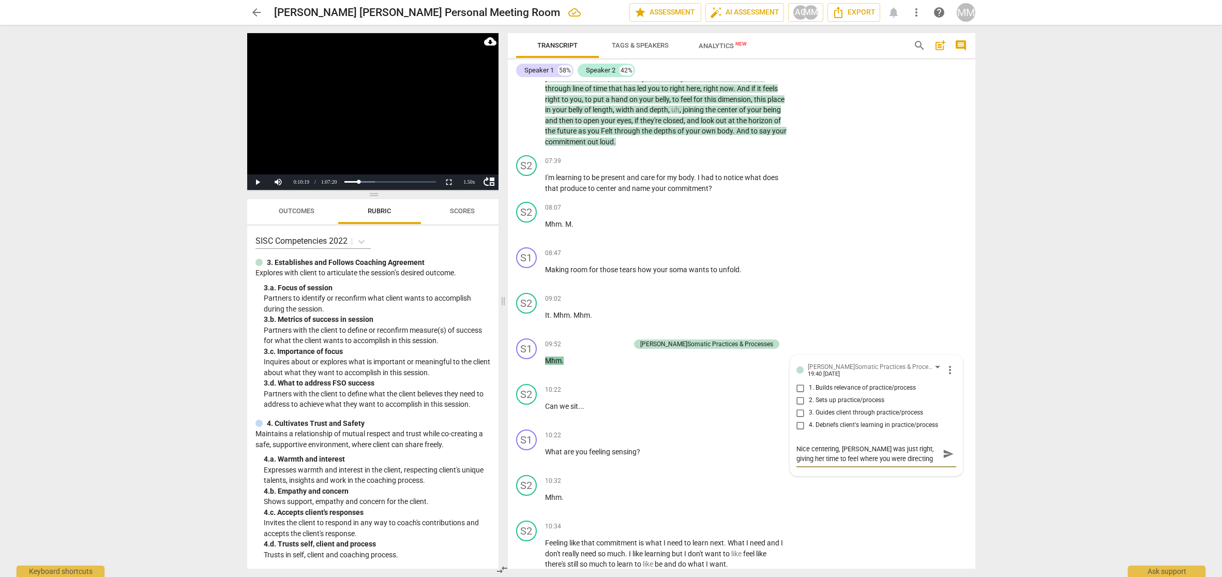
type textarea "Nice centering, [PERSON_NAME] was just right, giving her time to feel where you…"
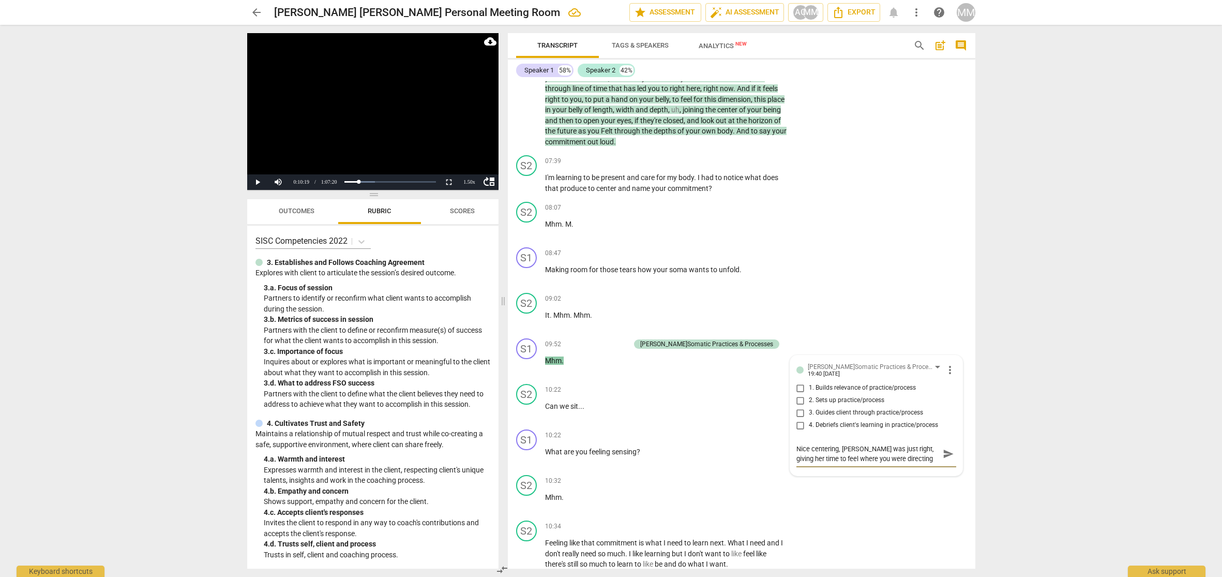
type textarea "Nice centering, [PERSON_NAME] was just right, giving her time to feel where you…"
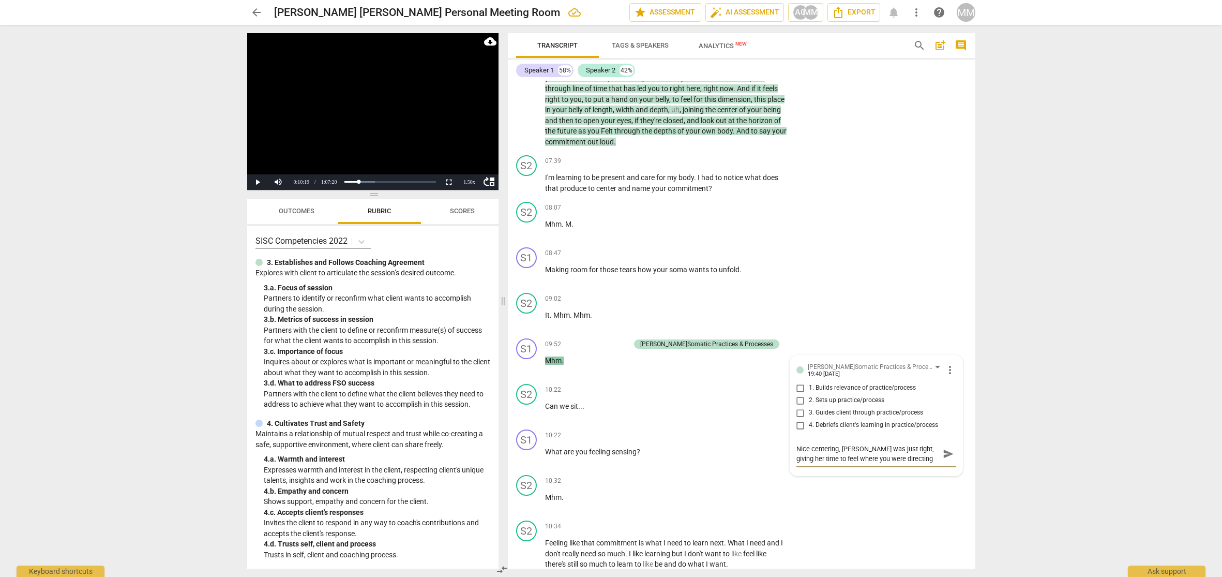
type textarea "Nice centering, [PERSON_NAME] was just right, giving her time to feel where you…"
drag, startPoint x: 876, startPoint y: 449, endPoint x: 903, endPoint y: 448, distance: 27.4
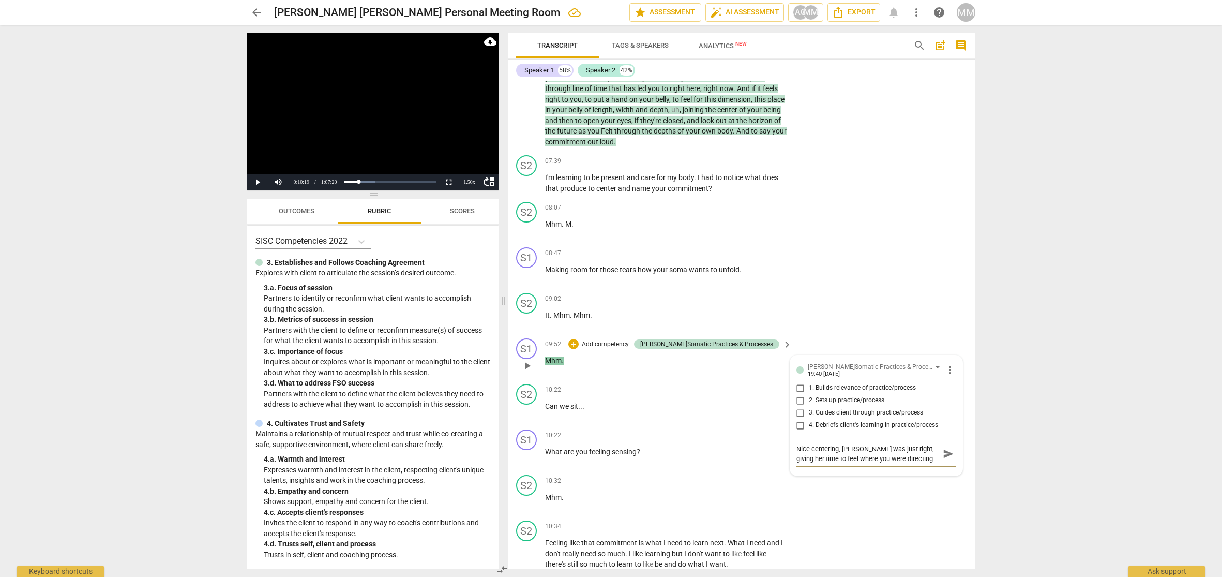
click at [903, 448] on textarea "Nice centering, [PERSON_NAME] was just right, giving her time to feel where you…" at bounding box center [867, 454] width 143 height 20
type textarea "Nice centering, [PERSON_NAME] was just right, giving her time to feel where you…"
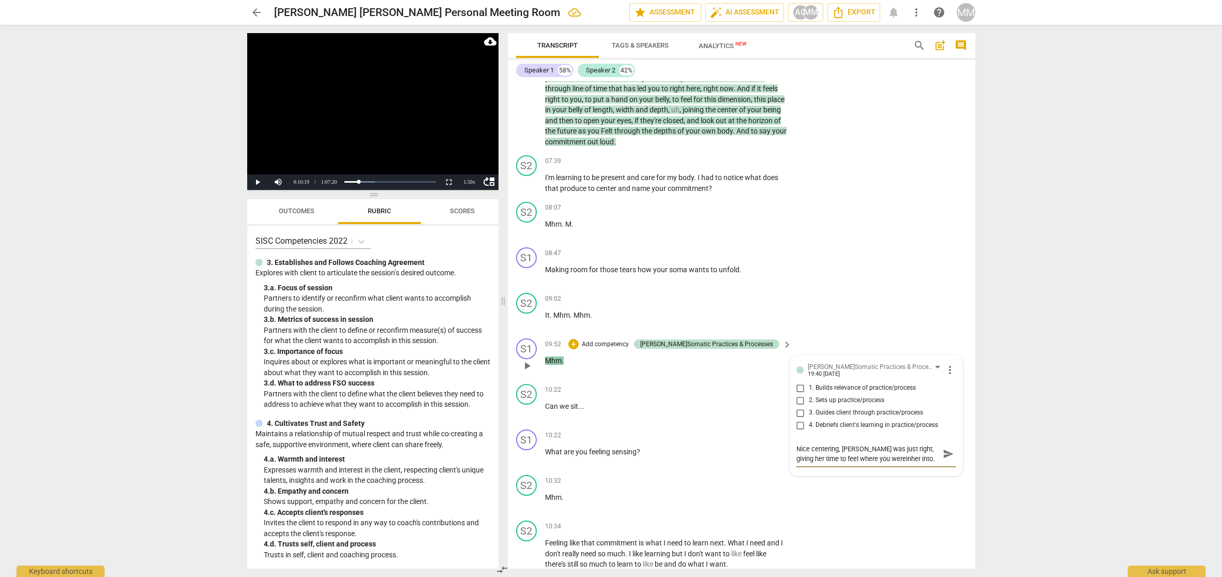
type textarea "Nice centering, [PERSON_NAME] was just right, giving her time to feel where you…"
click at [943, 448] on span "send" at bounding box center [948, 453] width 11 height 11
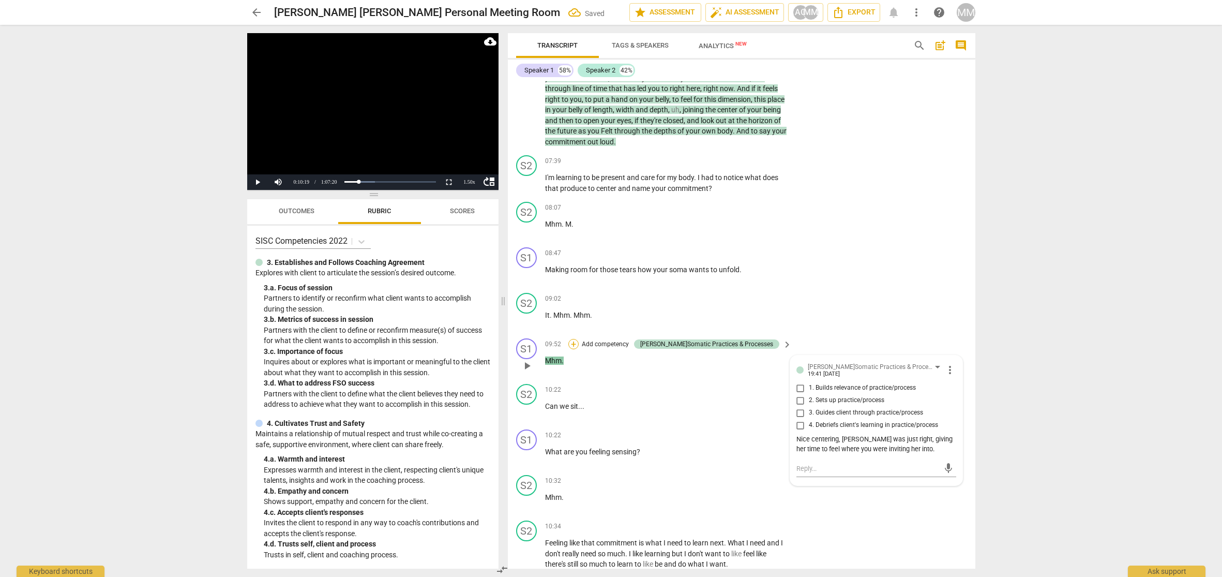
click at [579, 339] on div "+" at bounding box center [573, 344] width 10 height 10
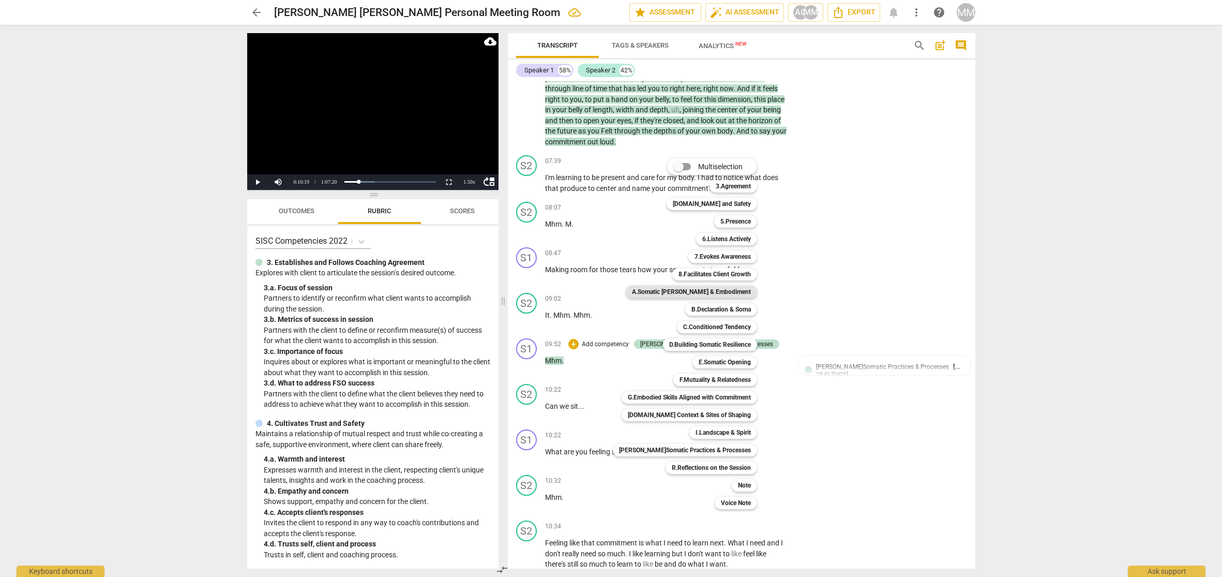
click at [719, 290] on b "A.Somatic [PERSON_NAME] & Embodiment" at bounding box center [691, 291] width 119 height 12
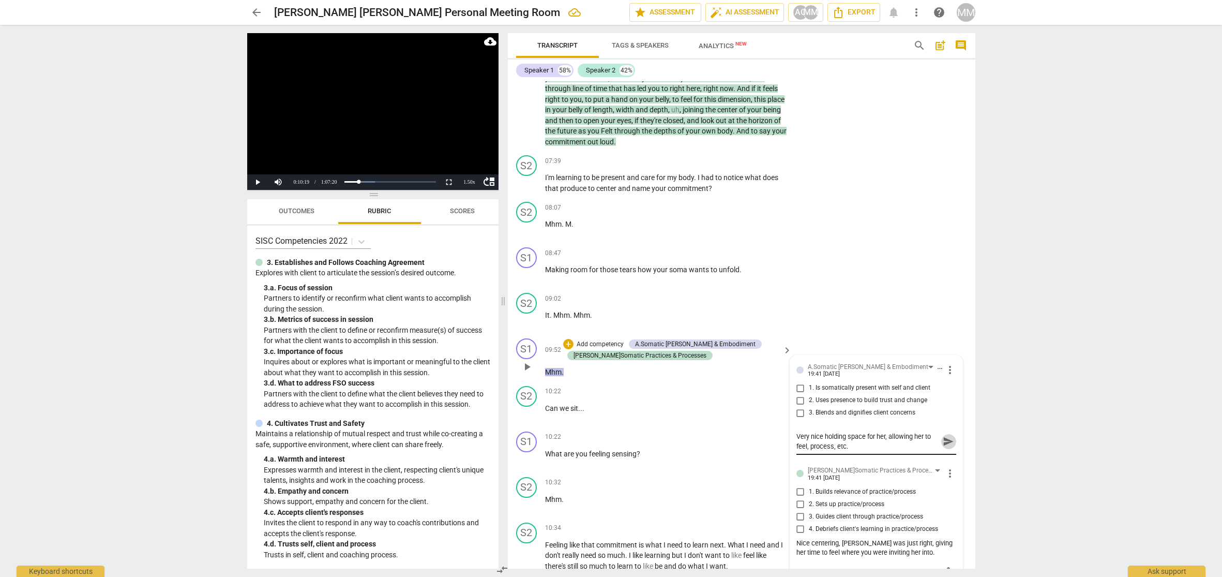
click at [943, 435] on span "send" at bounding box center [948, 440] width 11 height 11
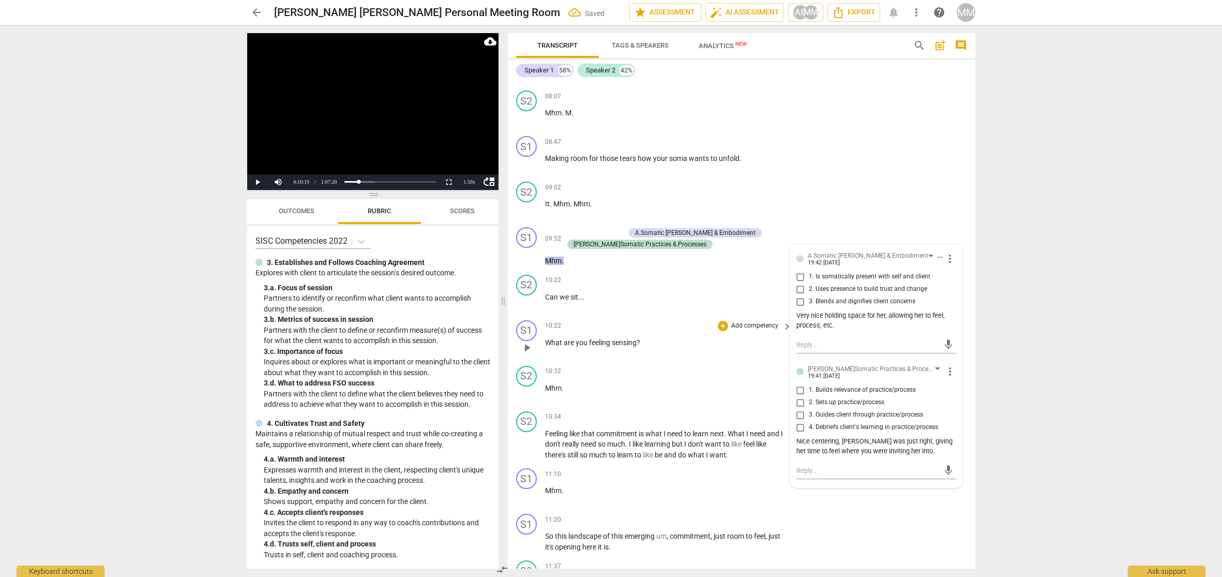
scroll to position [729, 0]
click at [549, 320] on span "10:22" at bounding box center [553, 324] width 16 height 9
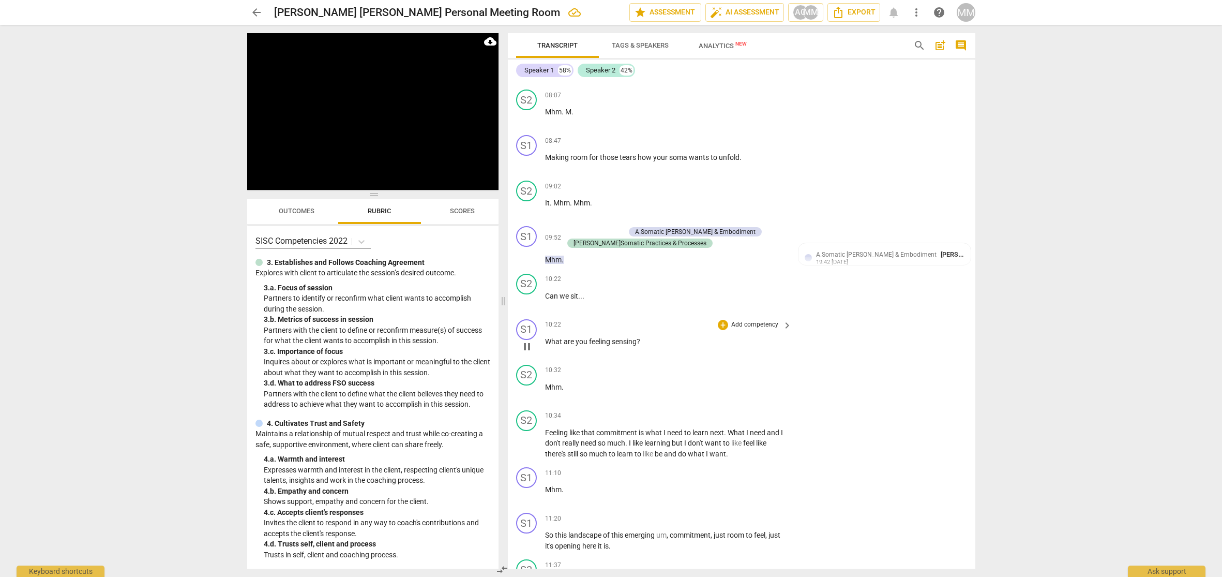
click at [551, 320] on span "10:22" at bounding box center [553, 324] width 16 height 9
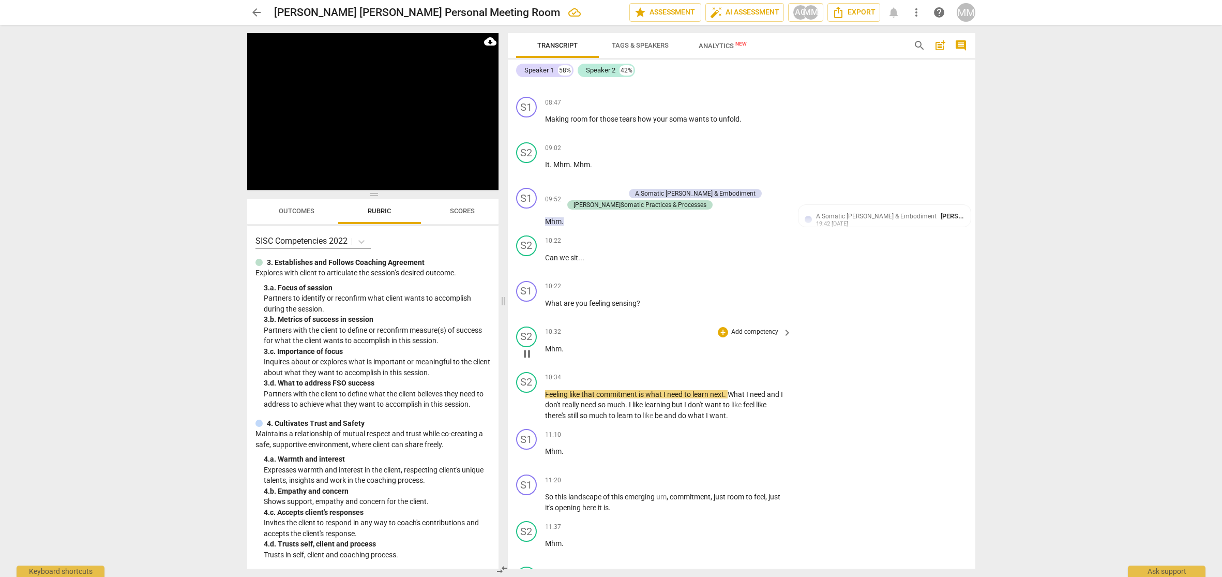
scroll to position [767, 0]
drag, startPoint x: 992, startPoint y: 0, endPoint x: 521, endPoint y: 390, distance: 611.5
click at [521, 398] on span "pause" at bounding box center [527, 404] width 12 height 12
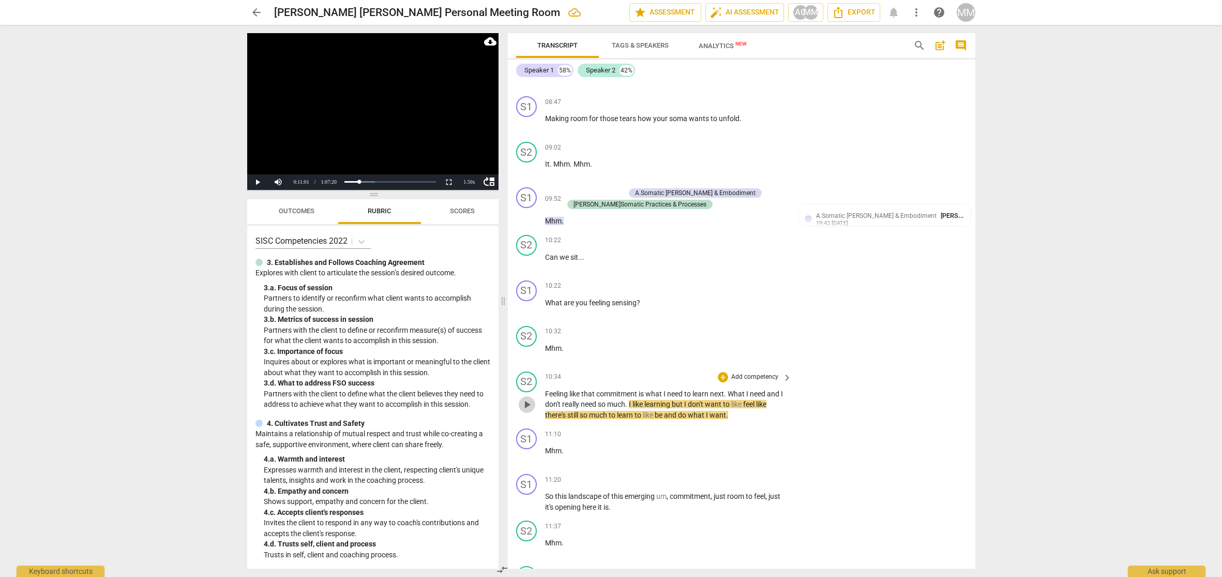
click at [527, 398] on span "play_arrow" at bounding box center [527, 404] width 12 height 12
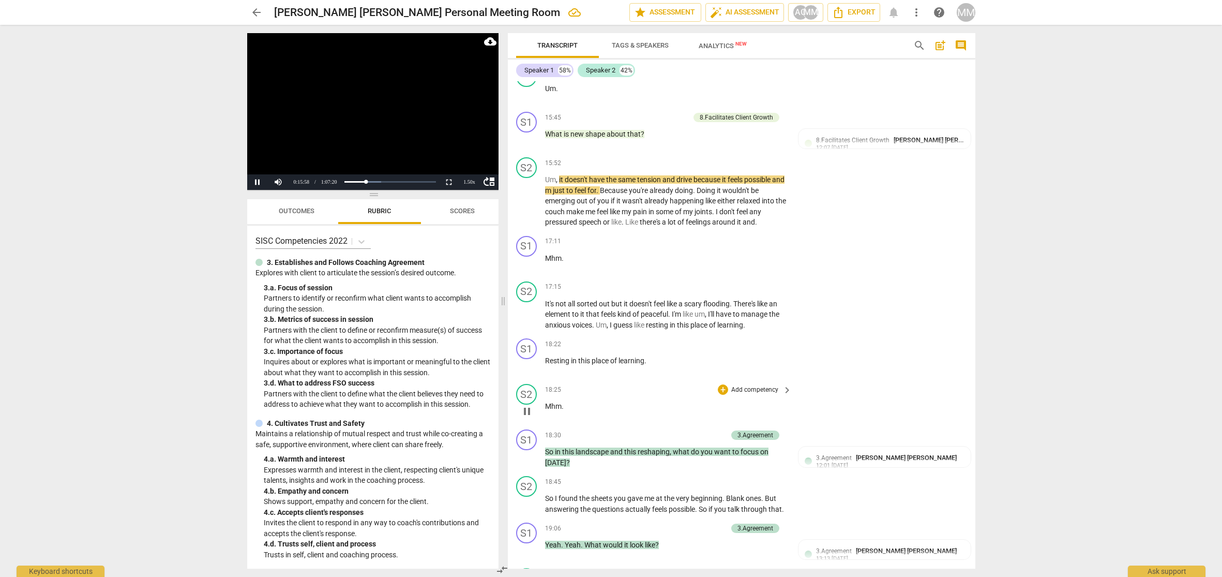
scroll to position [1583, 0]
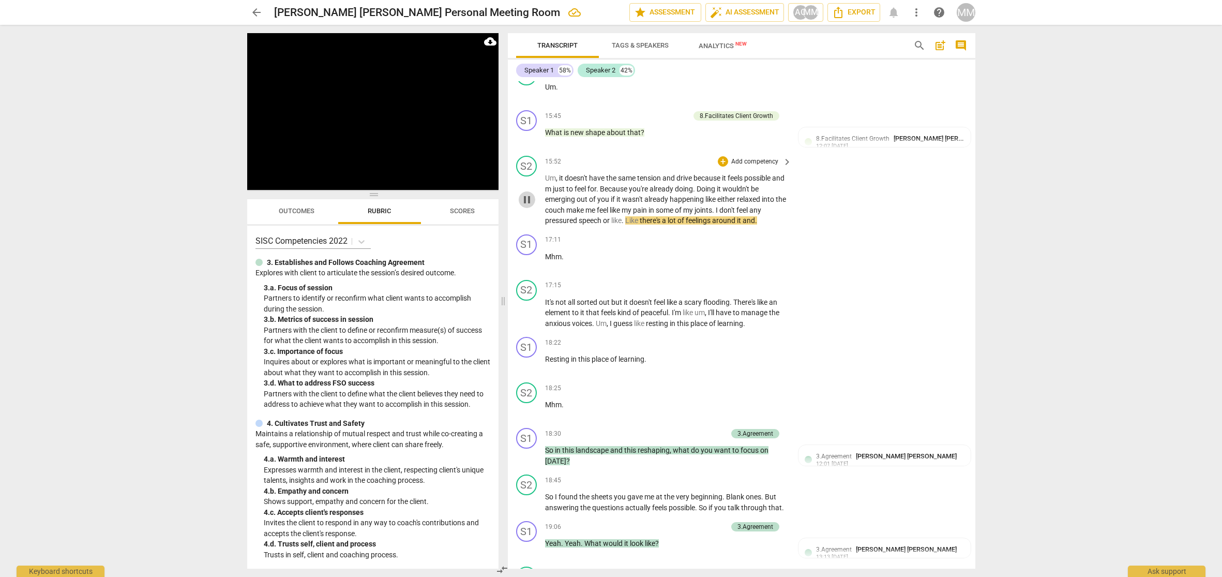
click at [526, 193] on span "pause" at bounding box center [527, 199] width 12 height 12
click at [551, 157] on span "15:52" at bounding box center [553, 161] width 16 height 9
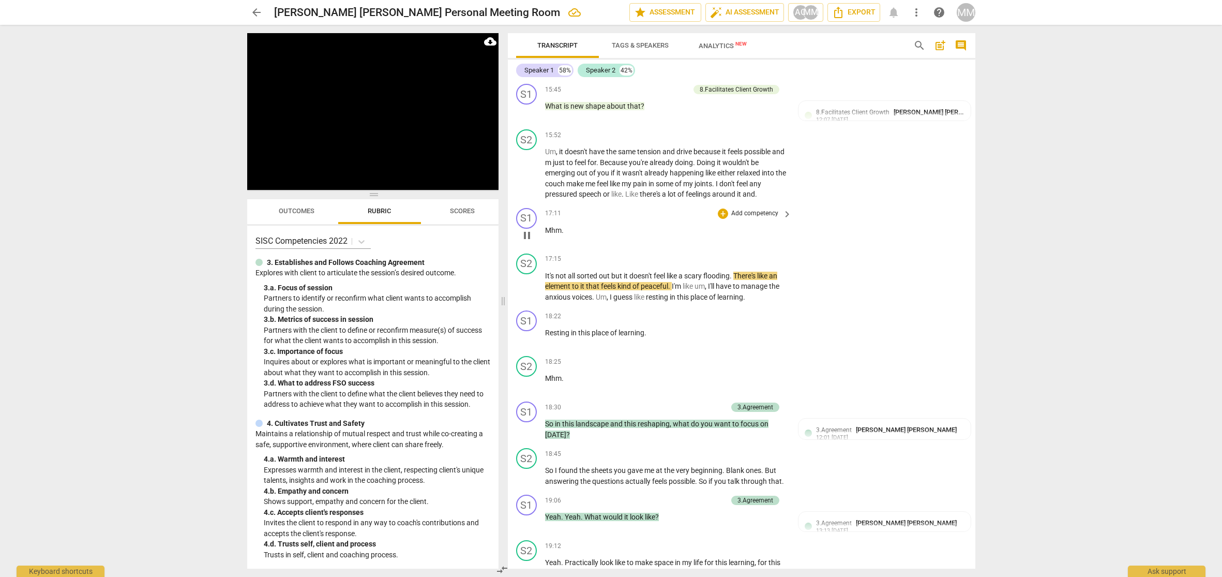
scroll to position [1611, 0]
click at [527, 279] on span "pause" at bounding box center [527, 285] width 12 height 12
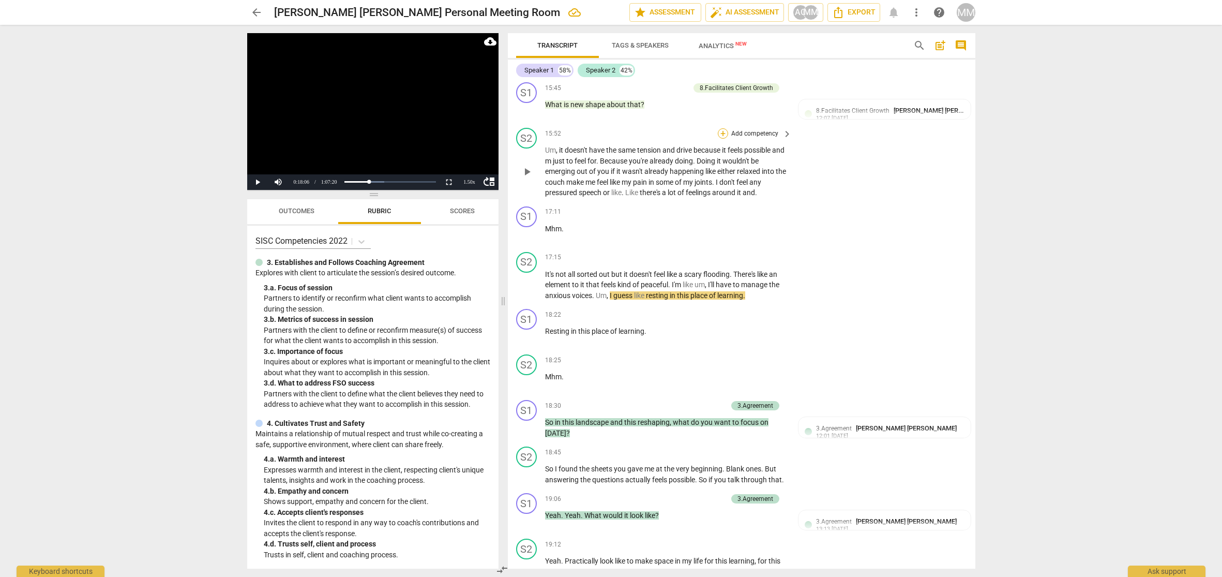
click at [722, 128] on div "+" at bounding box center [723, 133] width 10 height 10
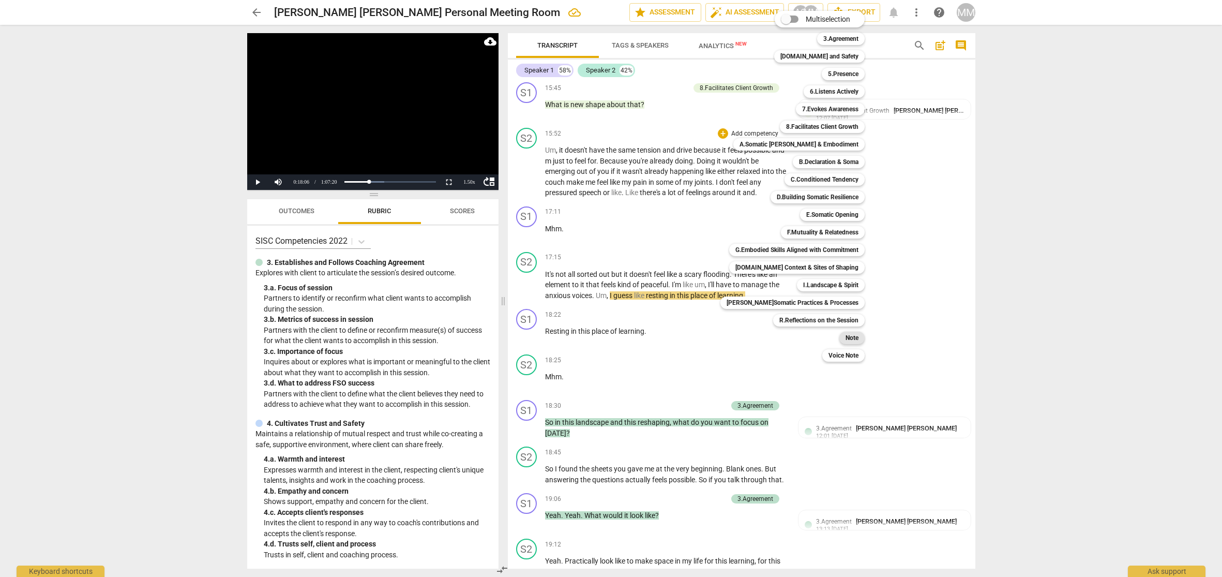
click at [846, 334] on b "Note" at bounding box center [852, 337] width 13 height 12
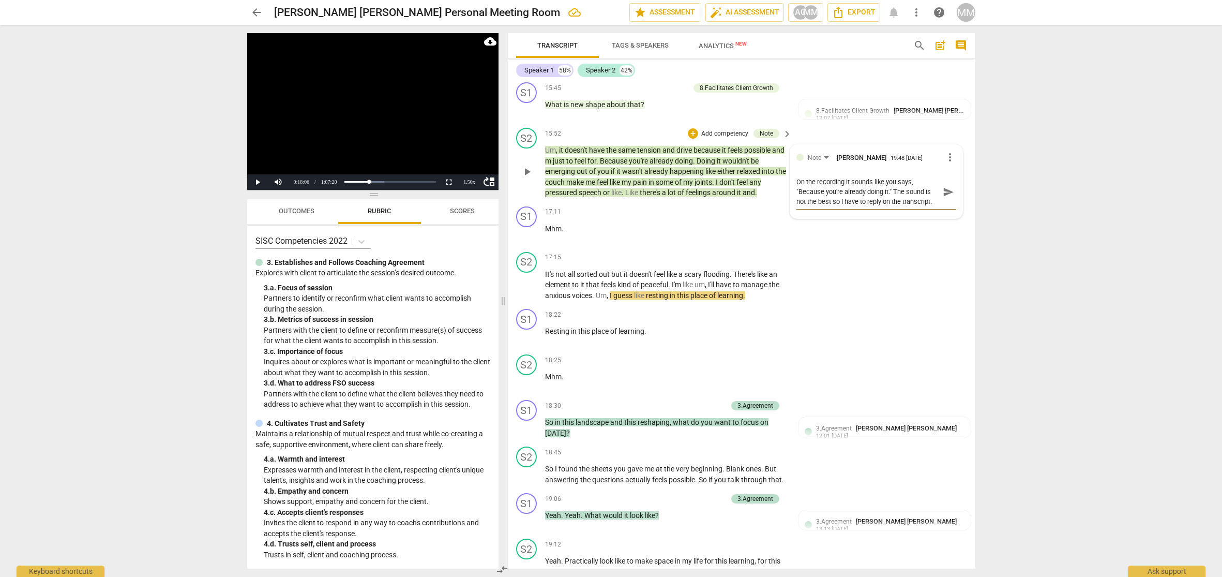
scroll to position [9, 0]
click at [943, 186] on span "send" at bounding box center [948, 191] width 11 height 11
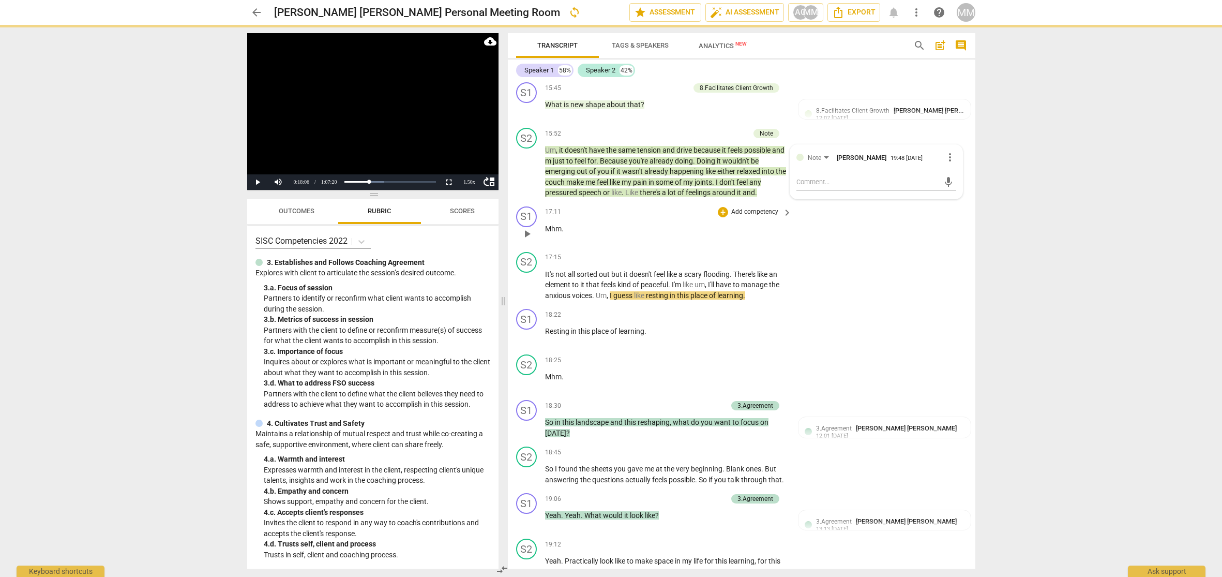
scroll to position [0, 0]
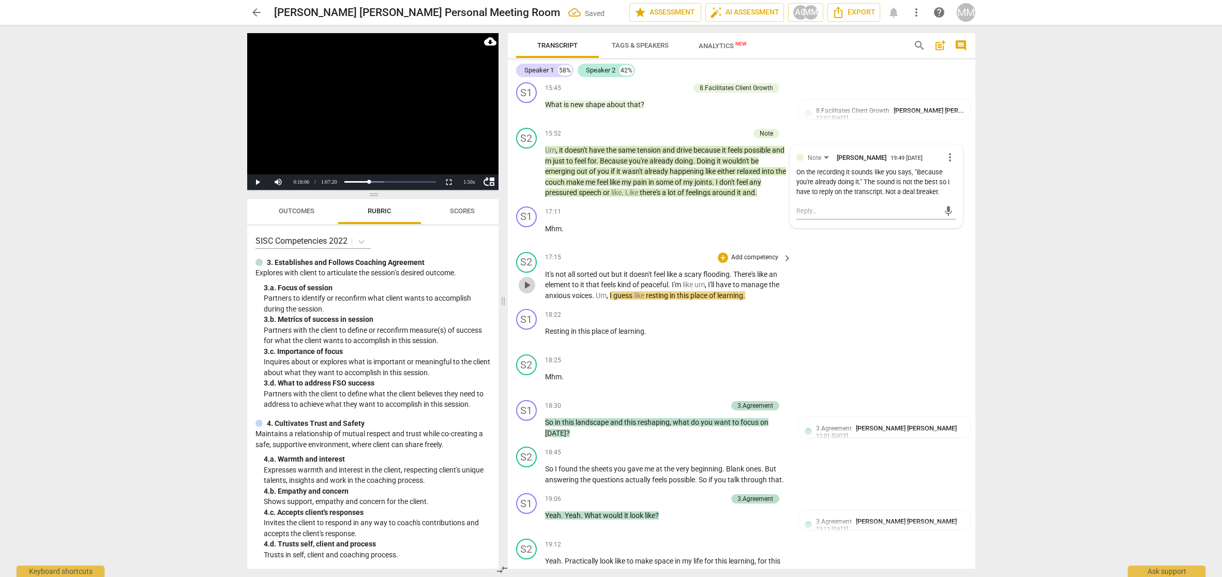
click at [526, 279] on span "play_arrow" at bounding box center [527, 285] width 12 height 12
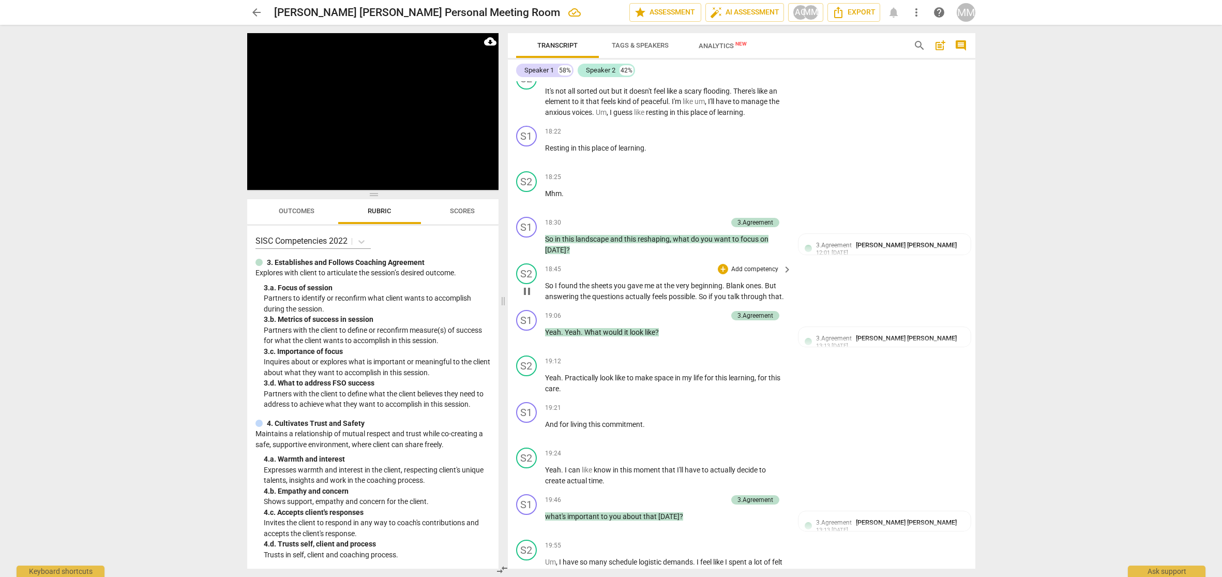
scroll to position [1802, 0]
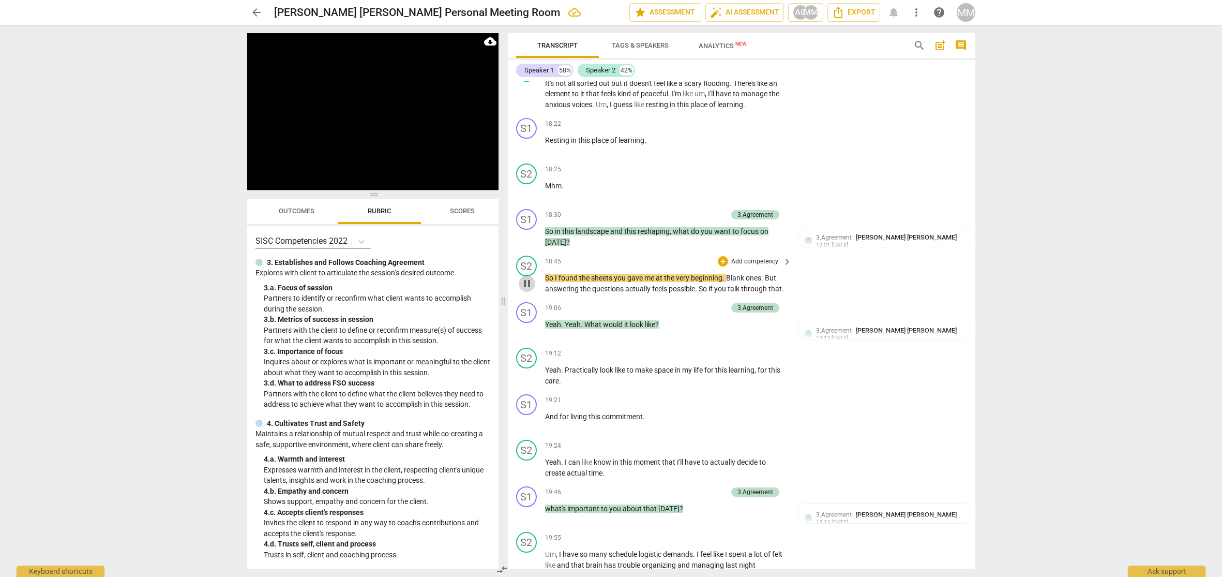
click at [527, 277] on span "pause" at bounding box center [527, 283] width 12 height 12
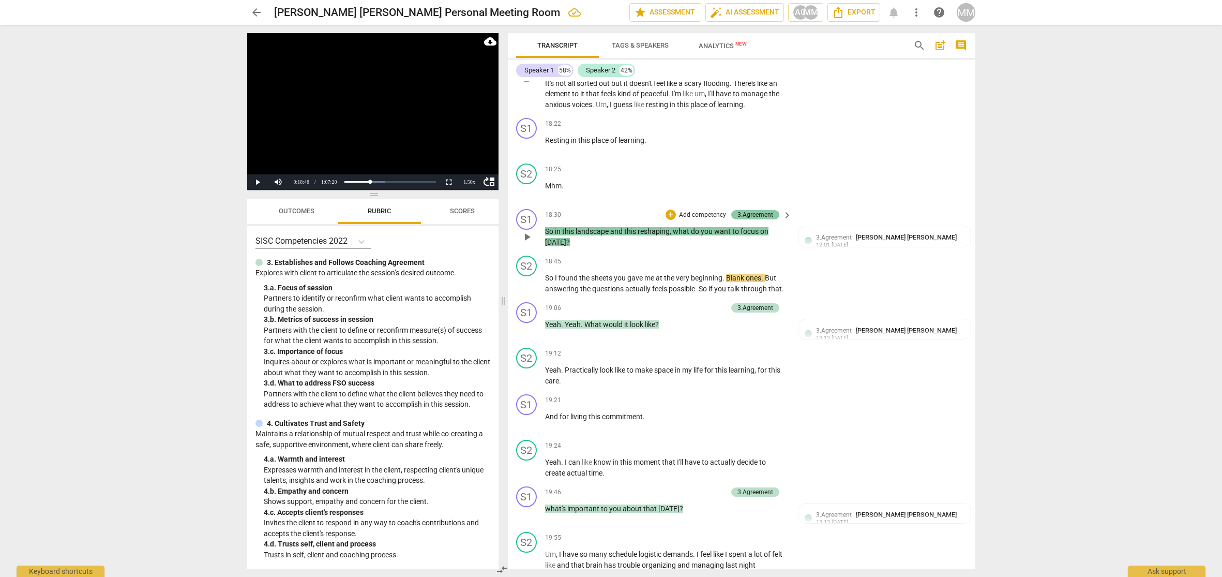
click at [757, 210] on div "3.Agreement" at bounding box center [755, 214] width 36 height 9
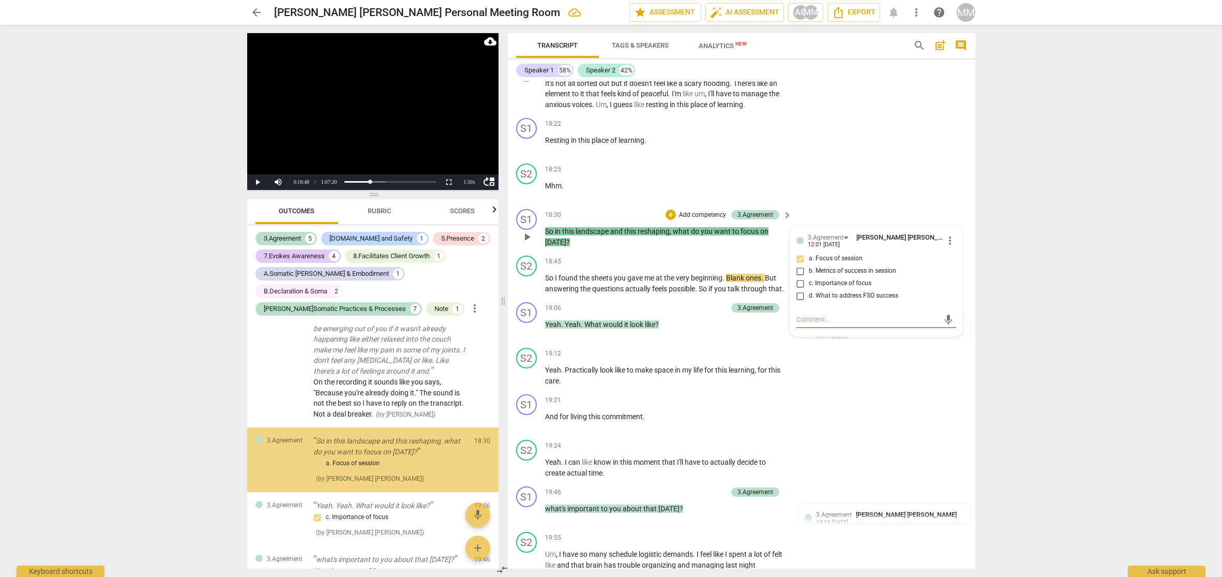
scroll to position [1423, 0]
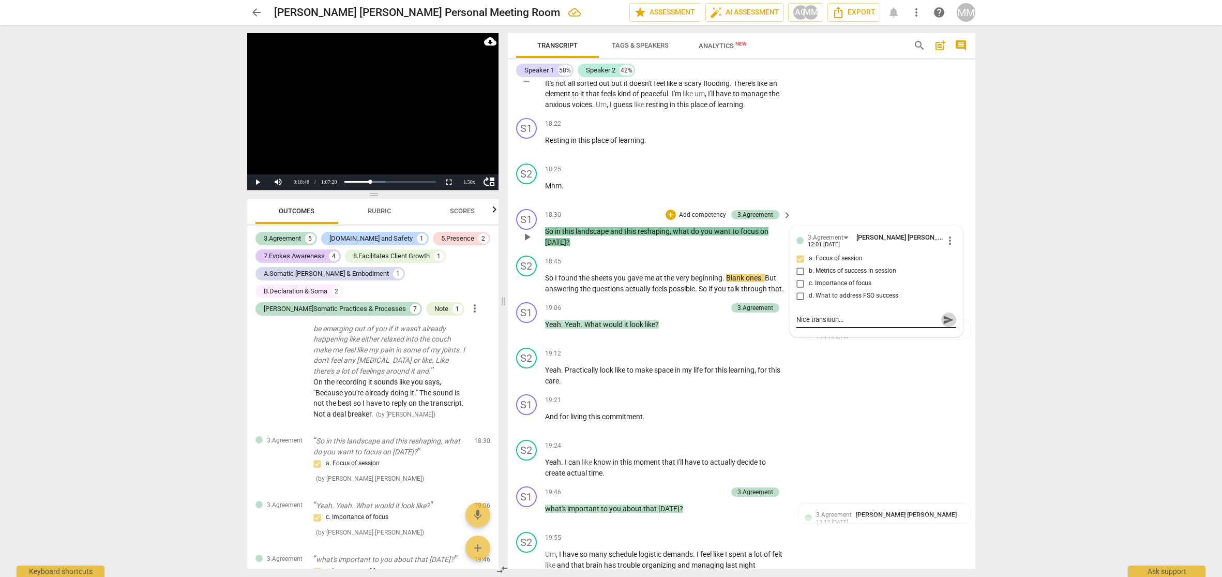
click at [944, 314] on span "send" at bounding box center [948, 319] width 11 height 11
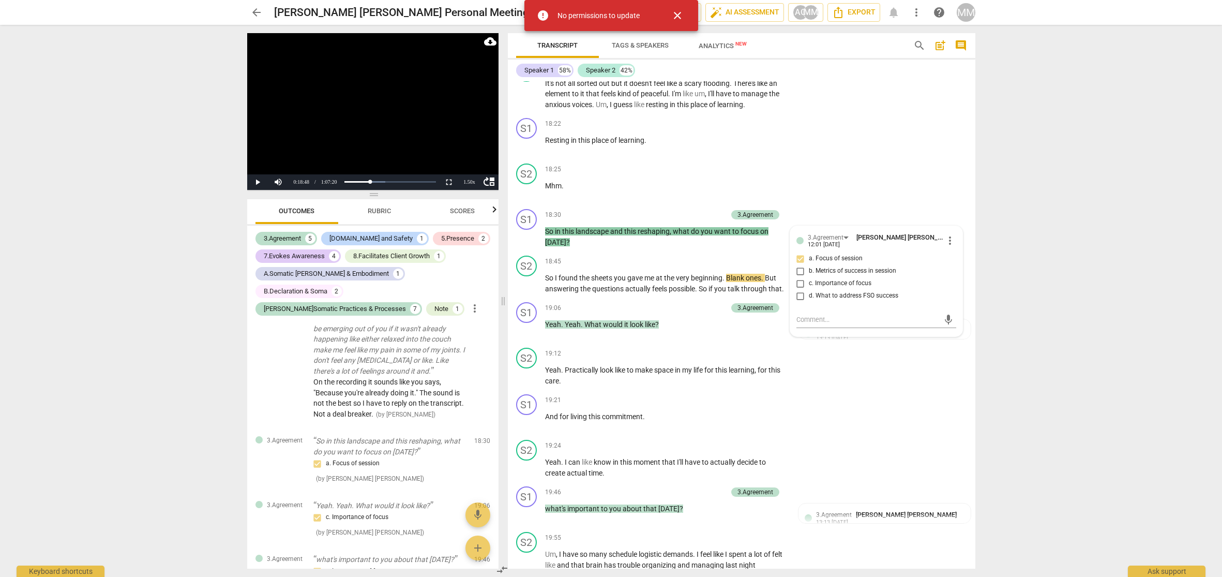
click at [677, 17] on span "close" at bounding box center [677, 15] width 12 height 12
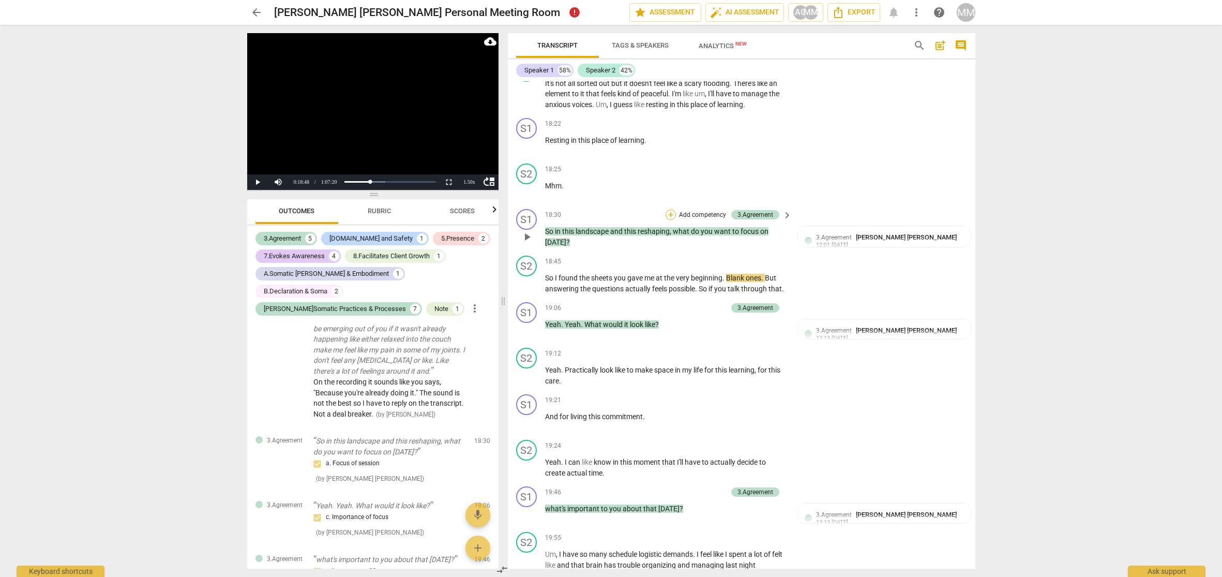
click at [667, 209] on div "+" at bounding box center [671, 214] width 10 height 10
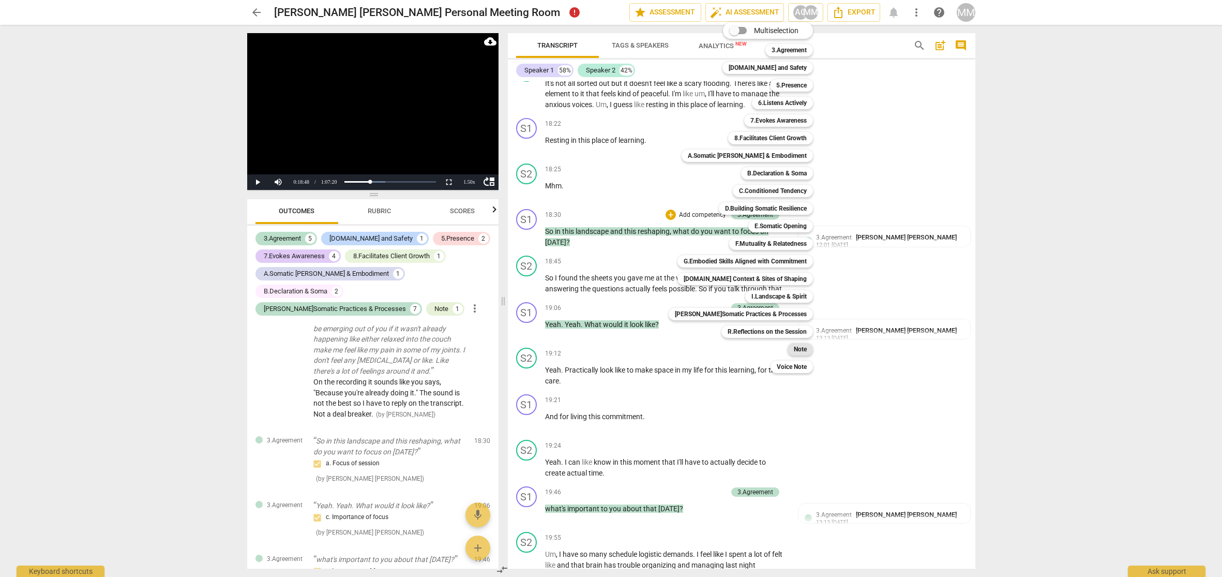
click at [794, 349] on b "Note" at bounding box center [800, 349] width 13 height 12
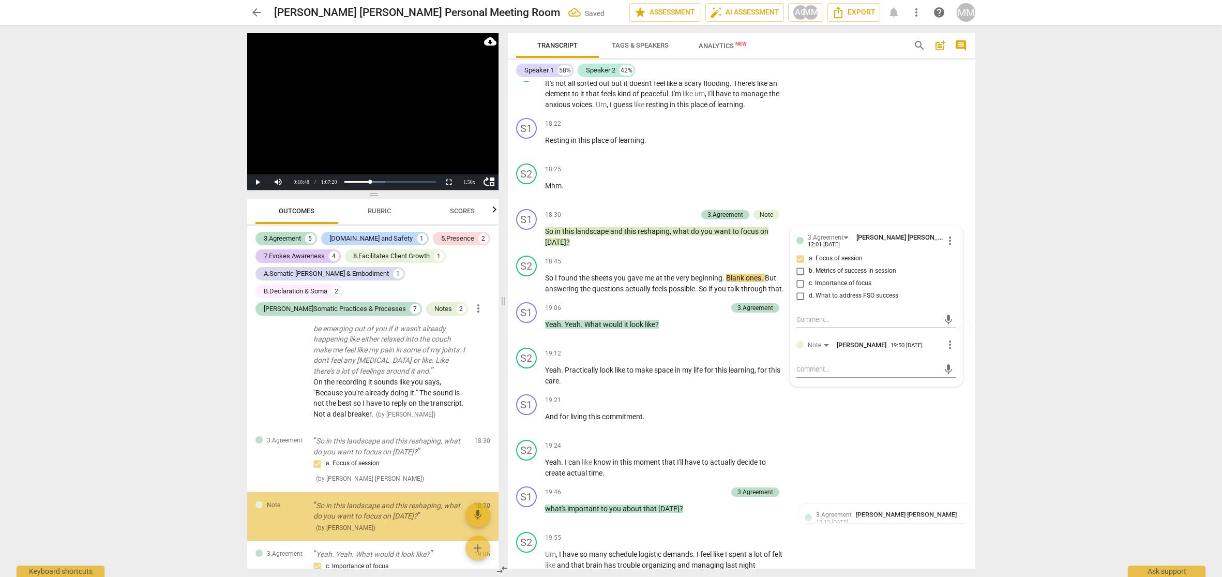
scroll to position [1479, 0]
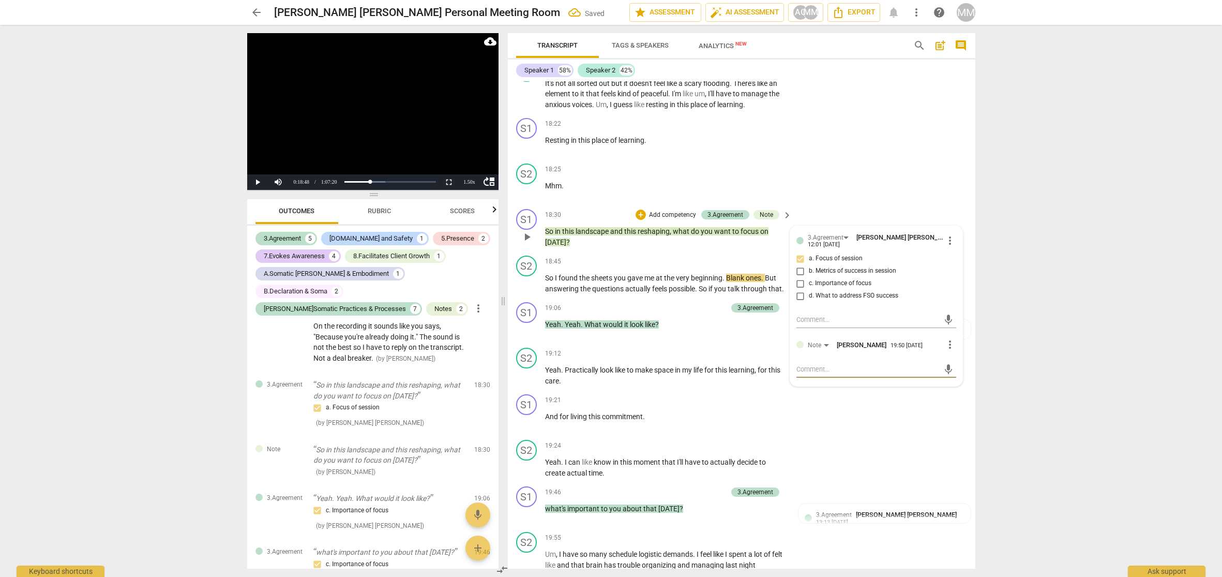
click at [800, 364] on textarea at bounding box center [867, 369] width 143 height 10
click at [944, 368] on span "send" at bounding box center [948, 373] width 11 height 11
click at [547, 257] on span "18:45" at bounding box center [553, 261] width 16 height 9
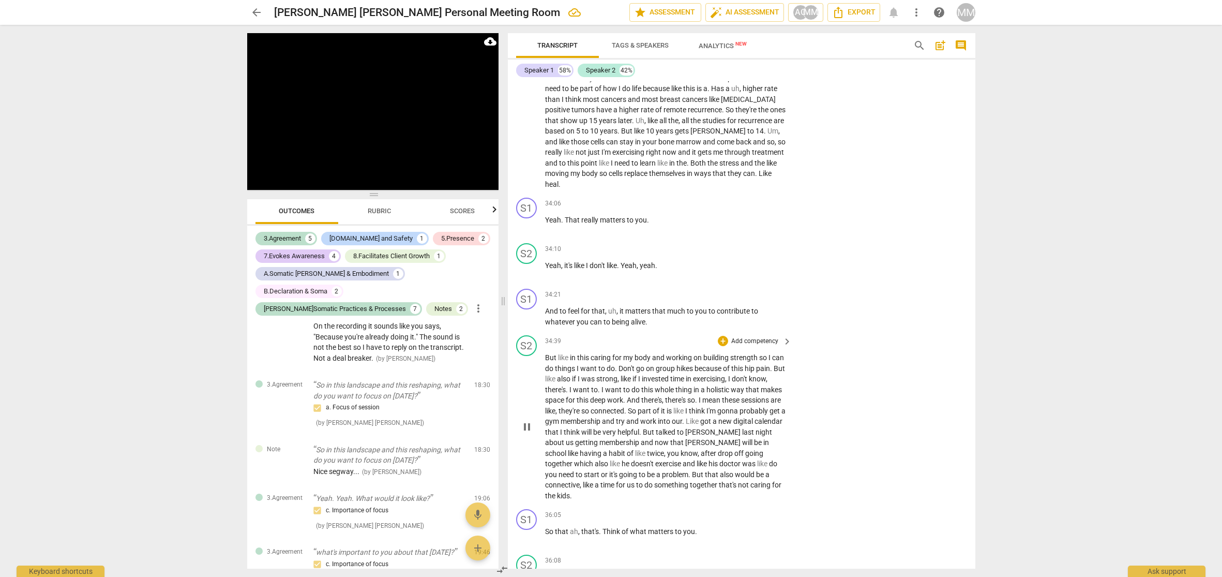
scroll to position [4533, 0]
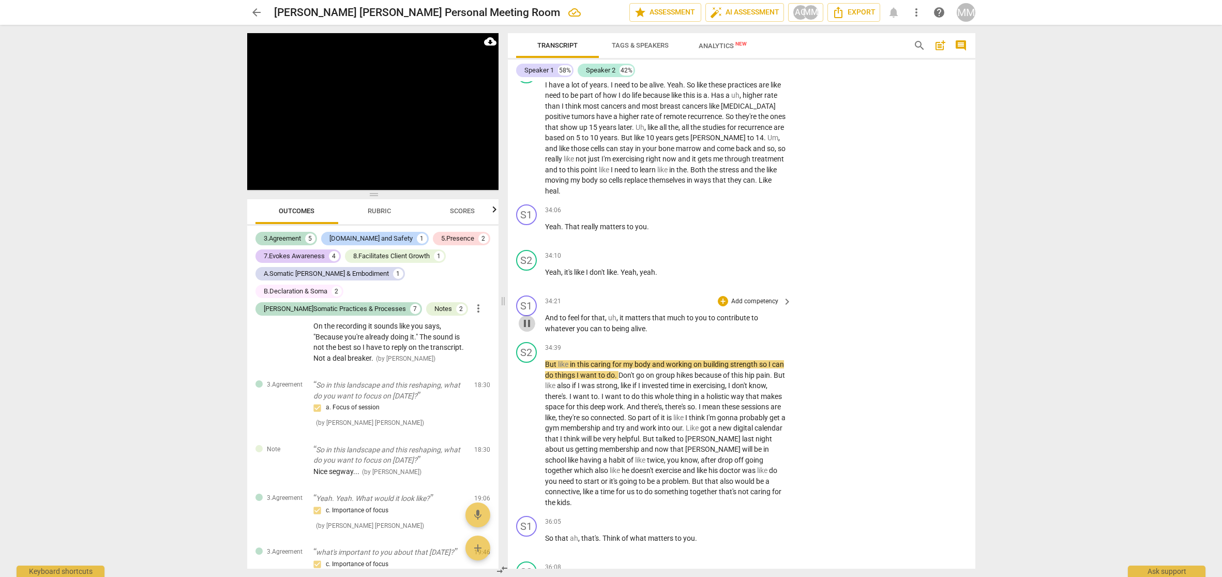
click at [526, 317] on span "pause" at bounding box center [527, 323] width 12 height 12
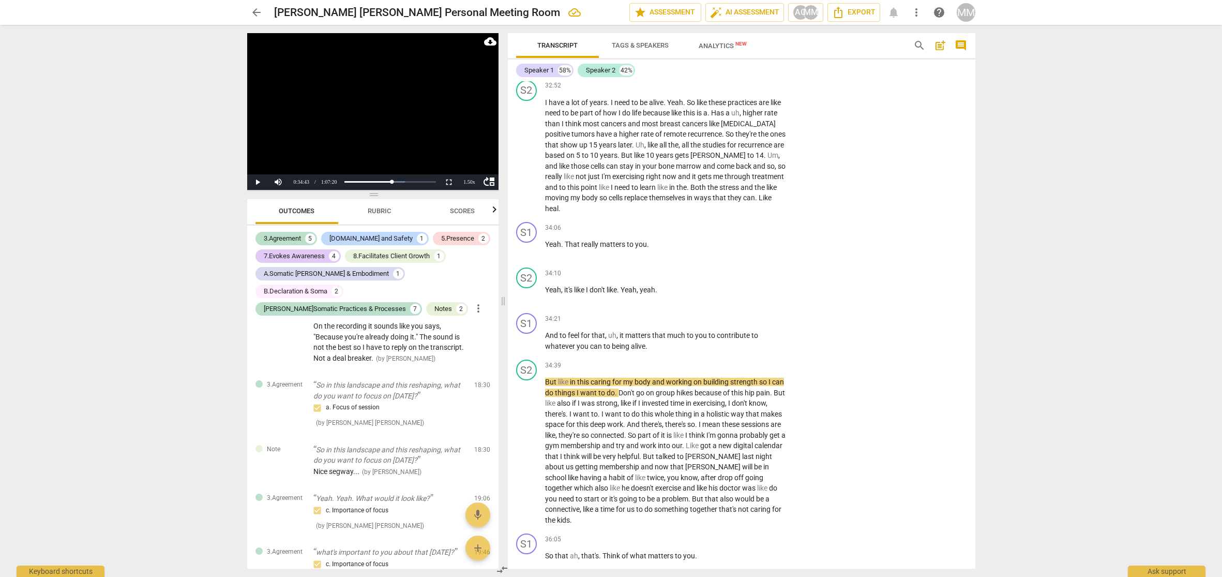
scroll to position [4522, 0]
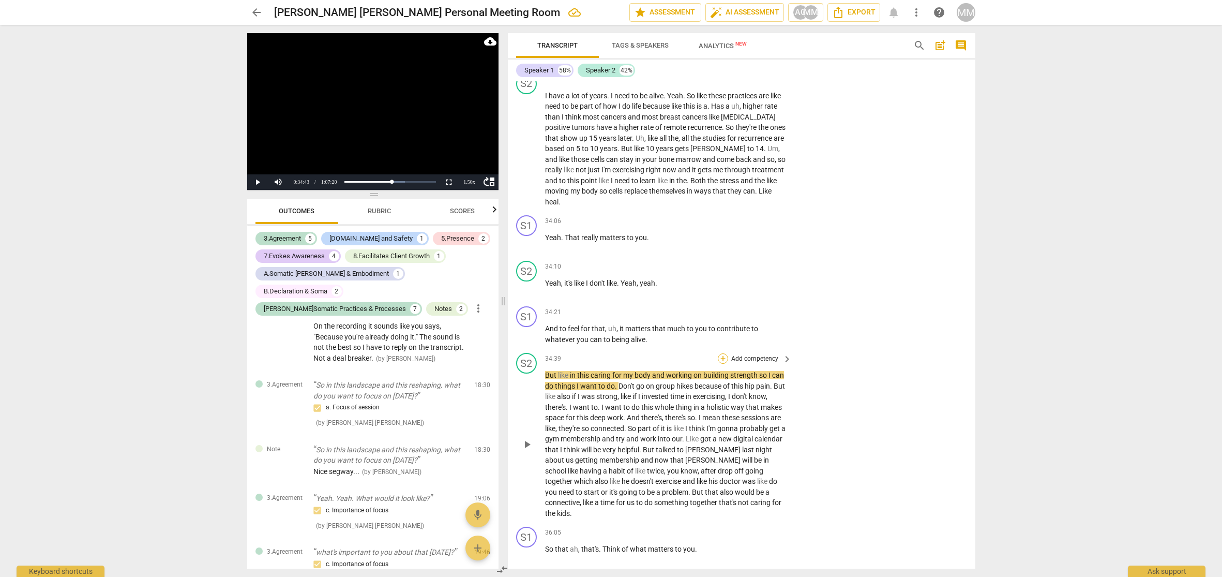
click at [723, 353] on div "+" at bounding box center [723, 358] width 10 height 10
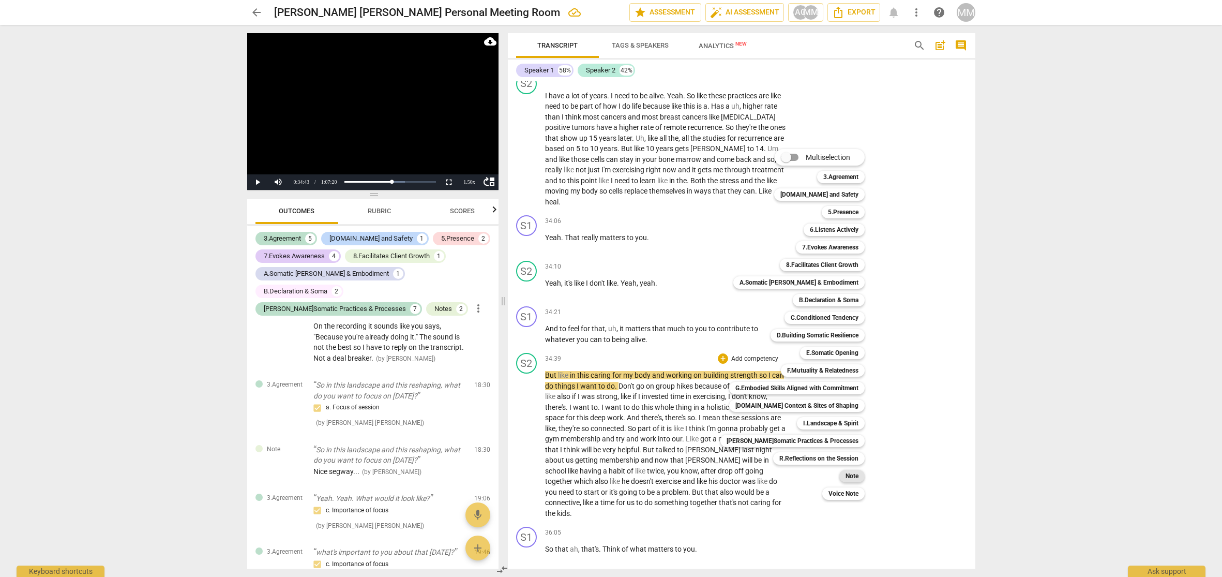
click at [846, 473] on b "Note" at bounding box center [852, 476] width 13 height 12
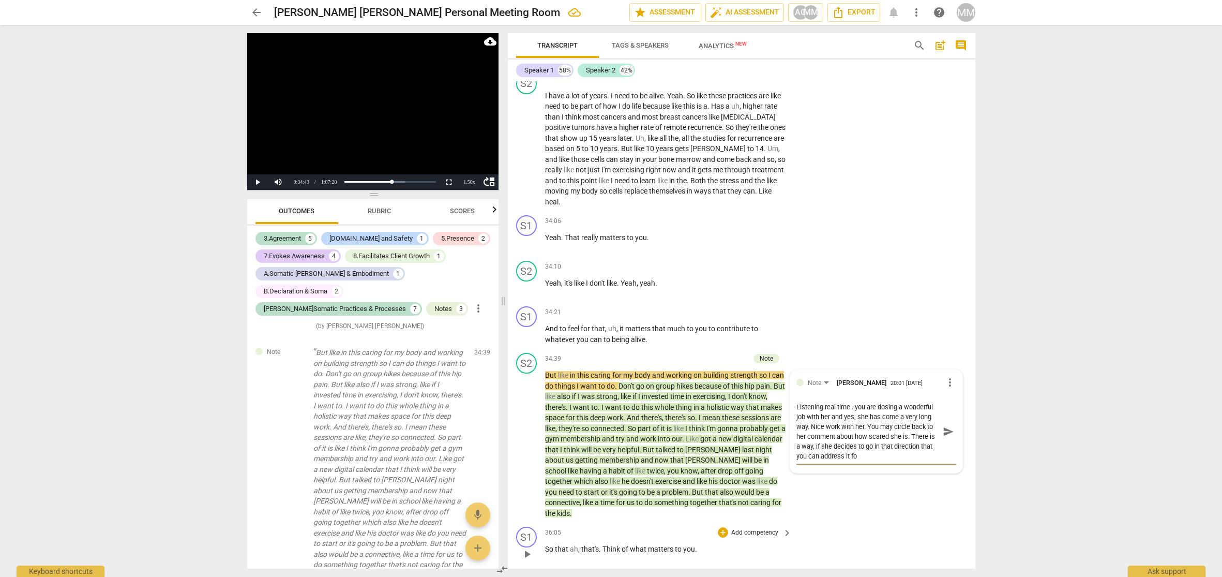
scroll to position [0, 0]
click at [896, 424] on textarea "Listening real time...you are dosing a wonderful job with her and yes, she has …" at bounding box center [867, 431] width 143 height 59
click at [898, 434] on textarea "Listening real time...you are dosing a wonderful job with her and yes, she has …" at bounding box center [867, 436] width 143 height 69
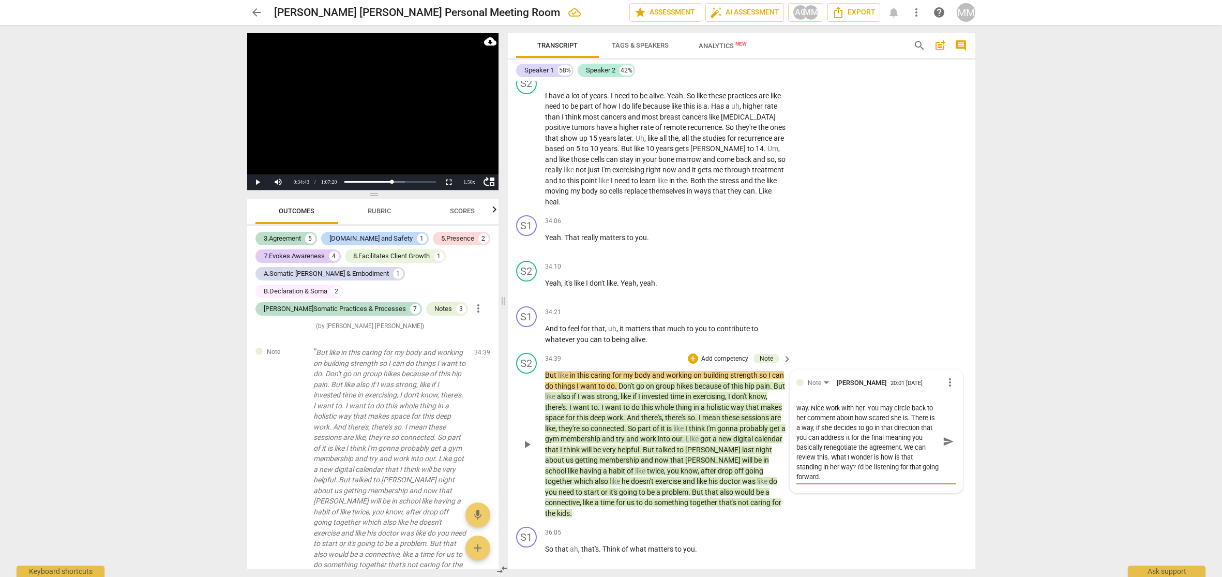
click at [943, 435] on span "send" at bounding box center [948, 440] width 11 height 11
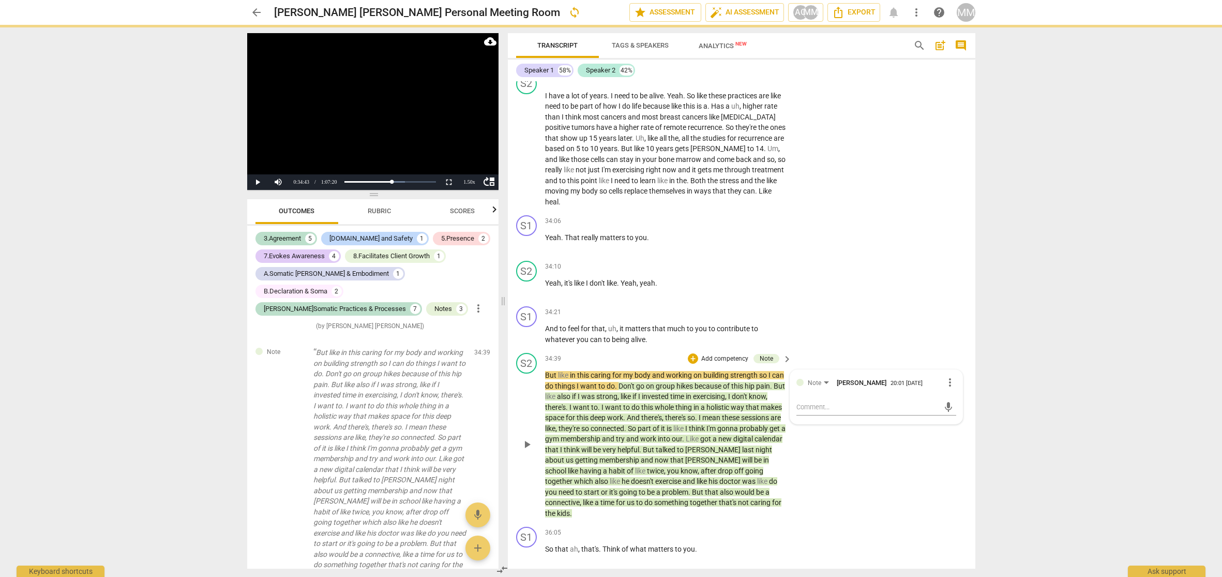
scroll to position [0, 0]
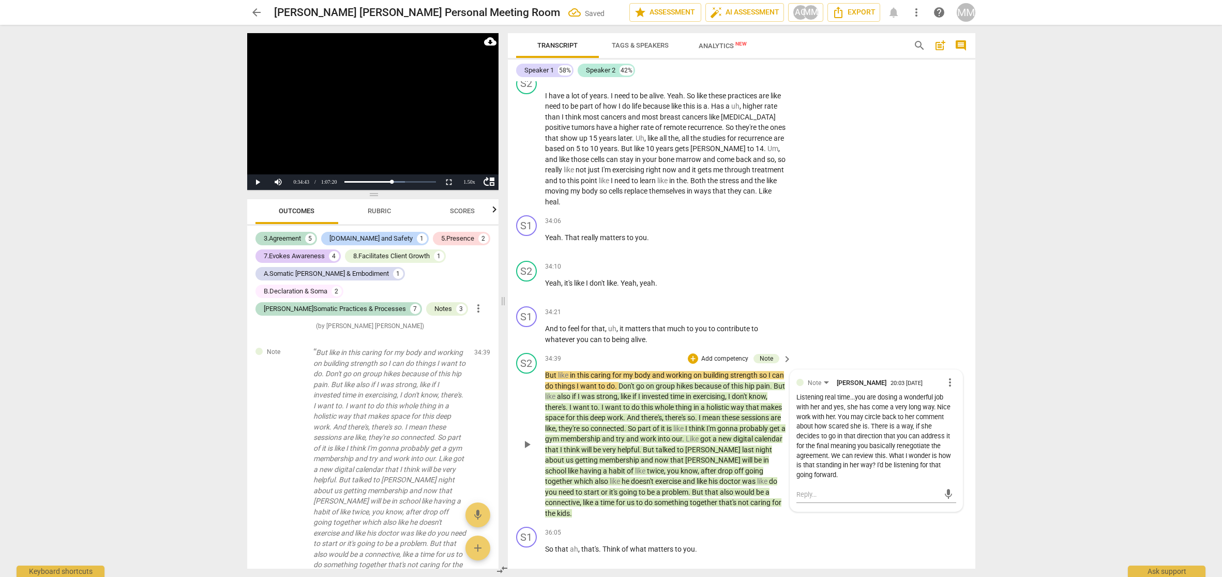
click at [550, 354] on span "34:39" at bounding box center [553, 358] width 16 height 9
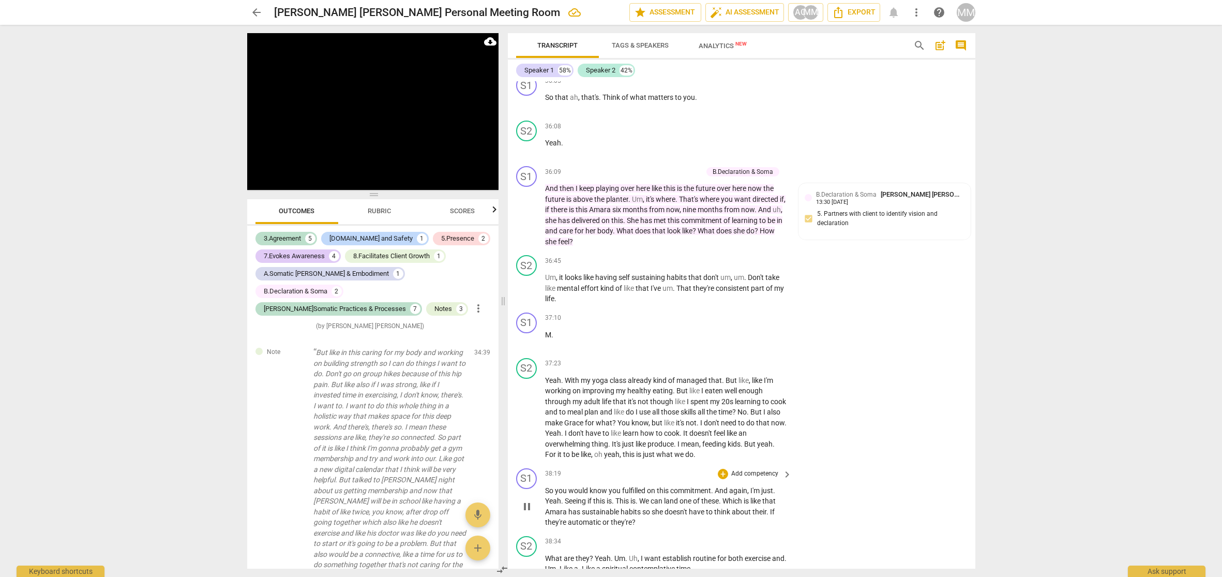
scroll to position [4982, 0]
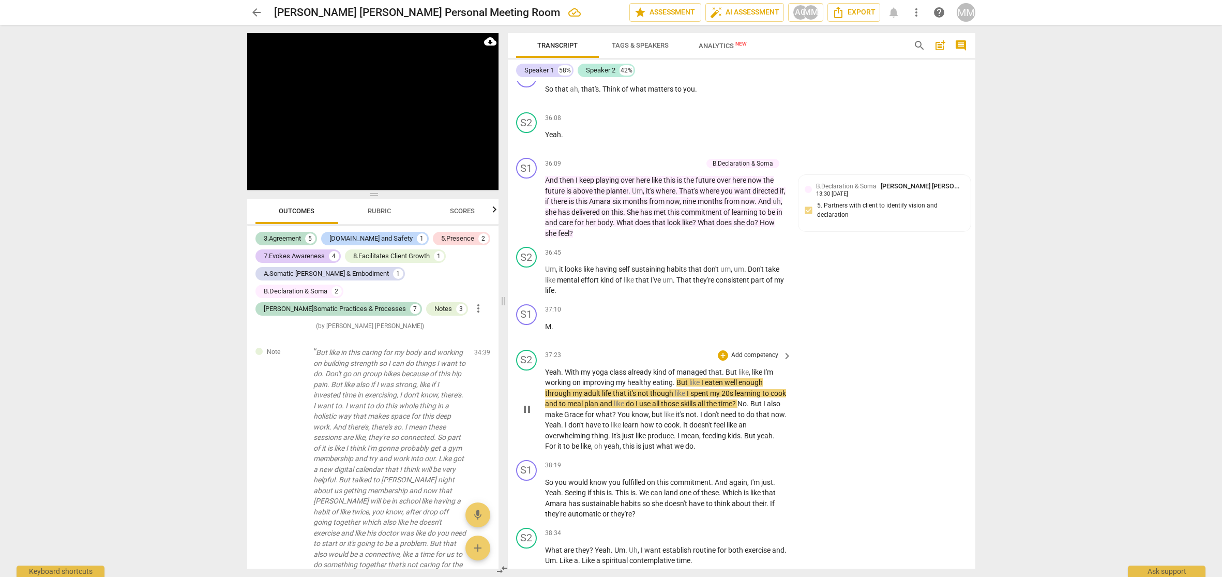
click at [526, 403] on span "pause" at bounding box center [527, 409] width 12 height 12
click at [526, 403] on span "play_arrow" at bounding box center [527, 409] width 12 height 12
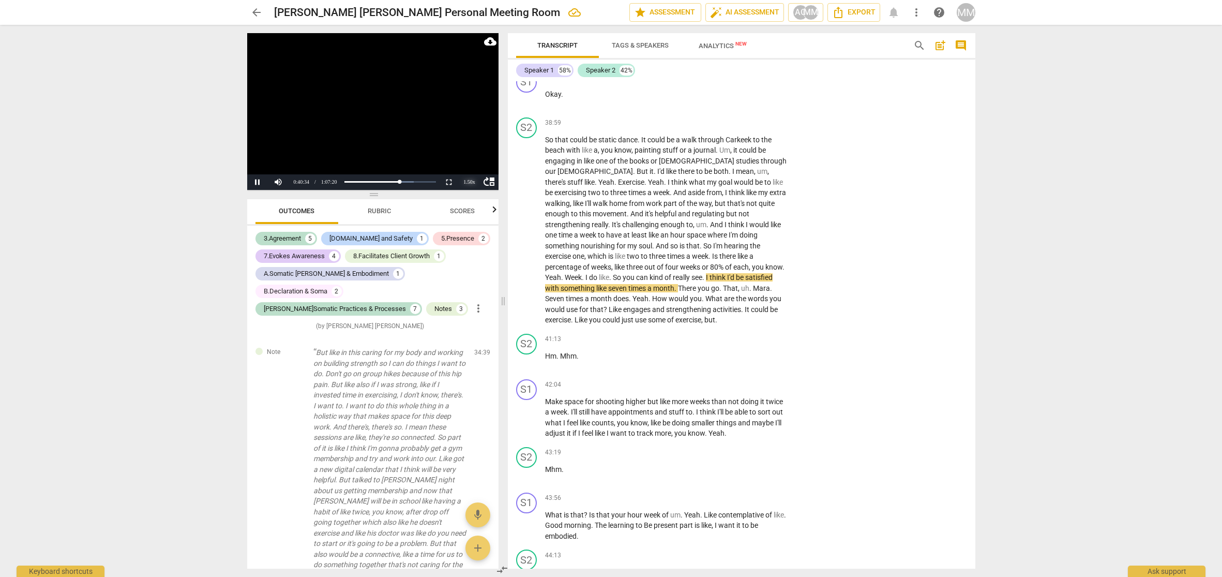
click at [470, 179] on div "1.50 x" at bounding box center [469, 182] width 21 height 16
click at [469, 168] on li "2x" at bounding box center [469, 168] width 21 height 11
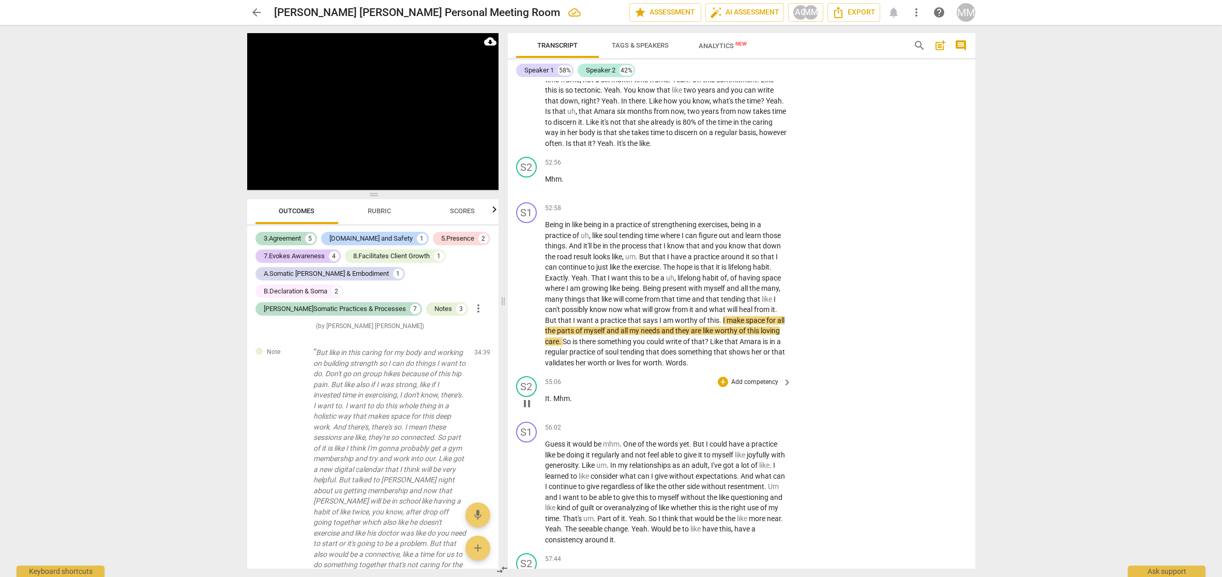
scroll to position [6824, 0]
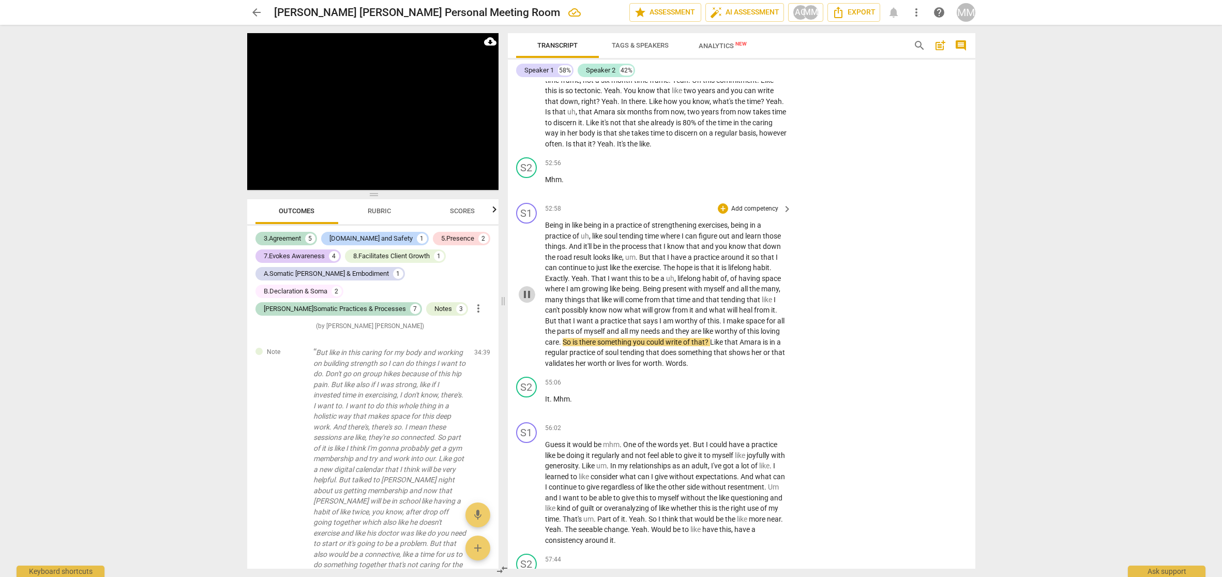
click at [527, 288] on span "pause" at bounding box center [527, 294] width 12 height 12
